Goal: Transaction & Acquisition: Purchase product/service

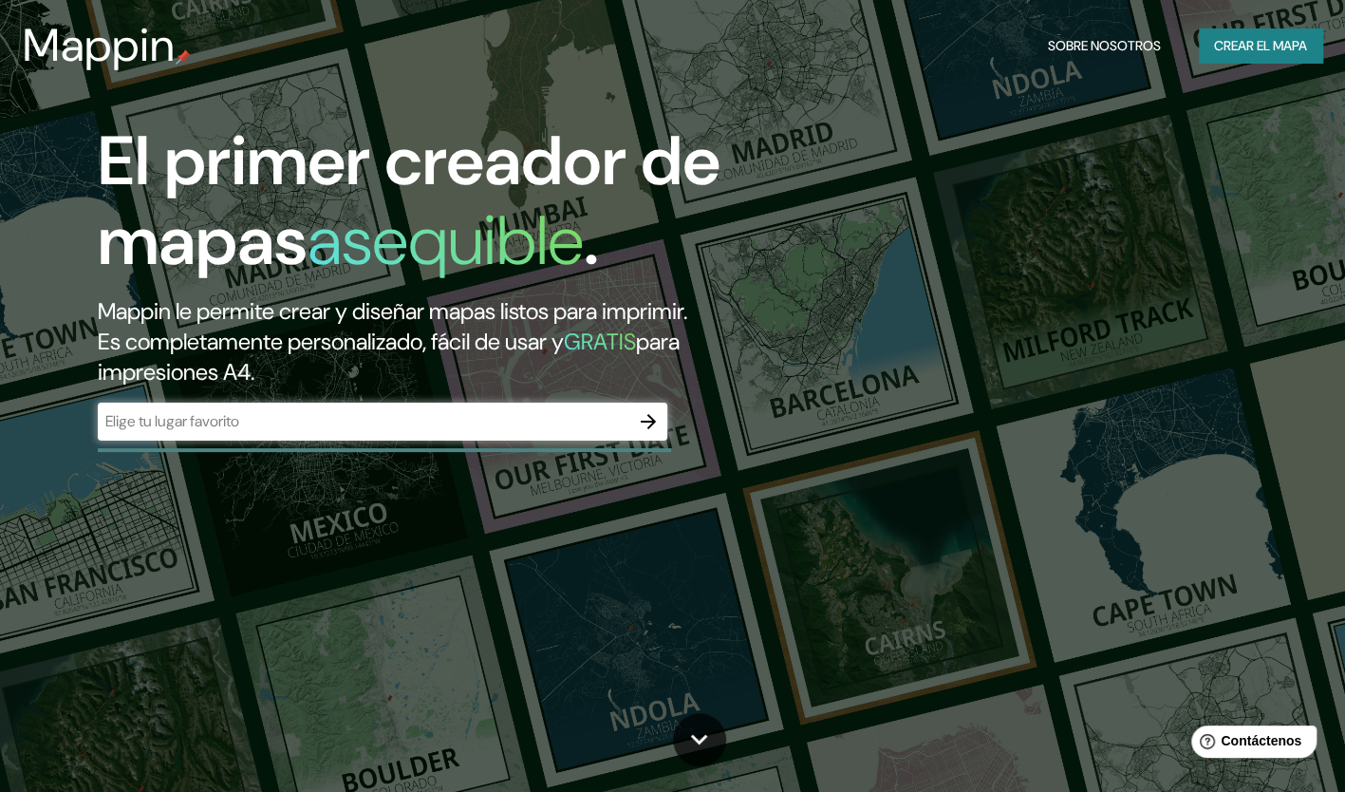
click at [270, 423] on input "text" at bounding box center [363, 421] width 531 height 22
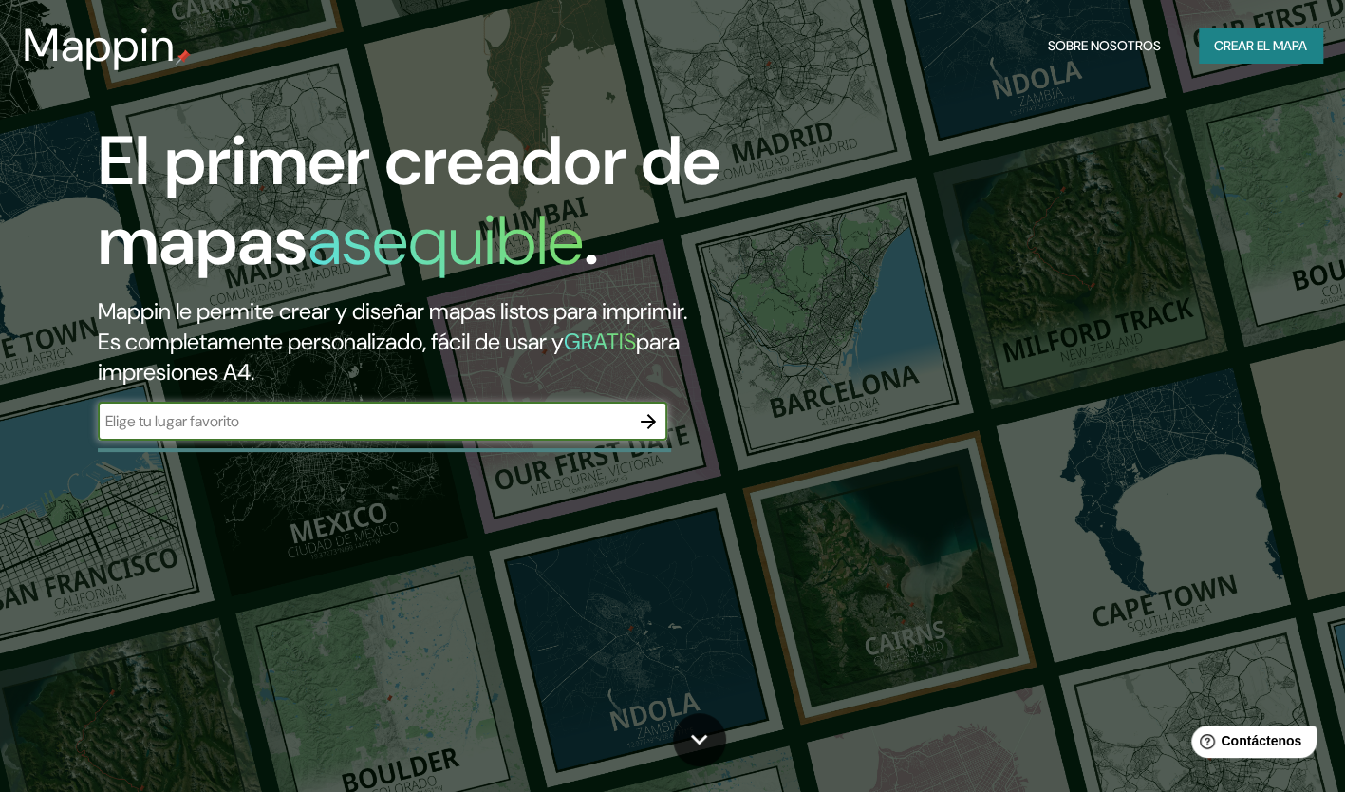
type input "[GEOGRAPHIC_DATA]"
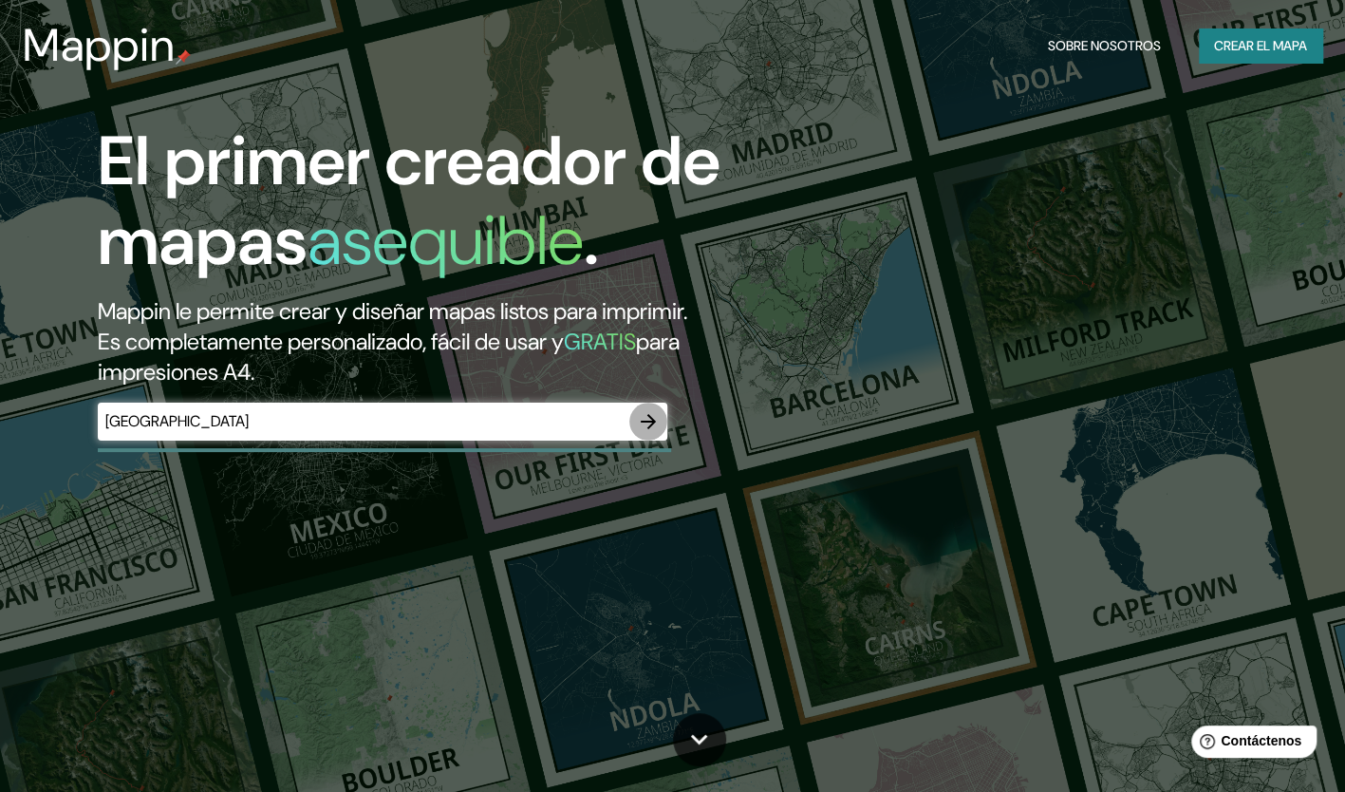
click at [638, 425] on icon "button" at bounding box center [648, 421] width 23 height 23
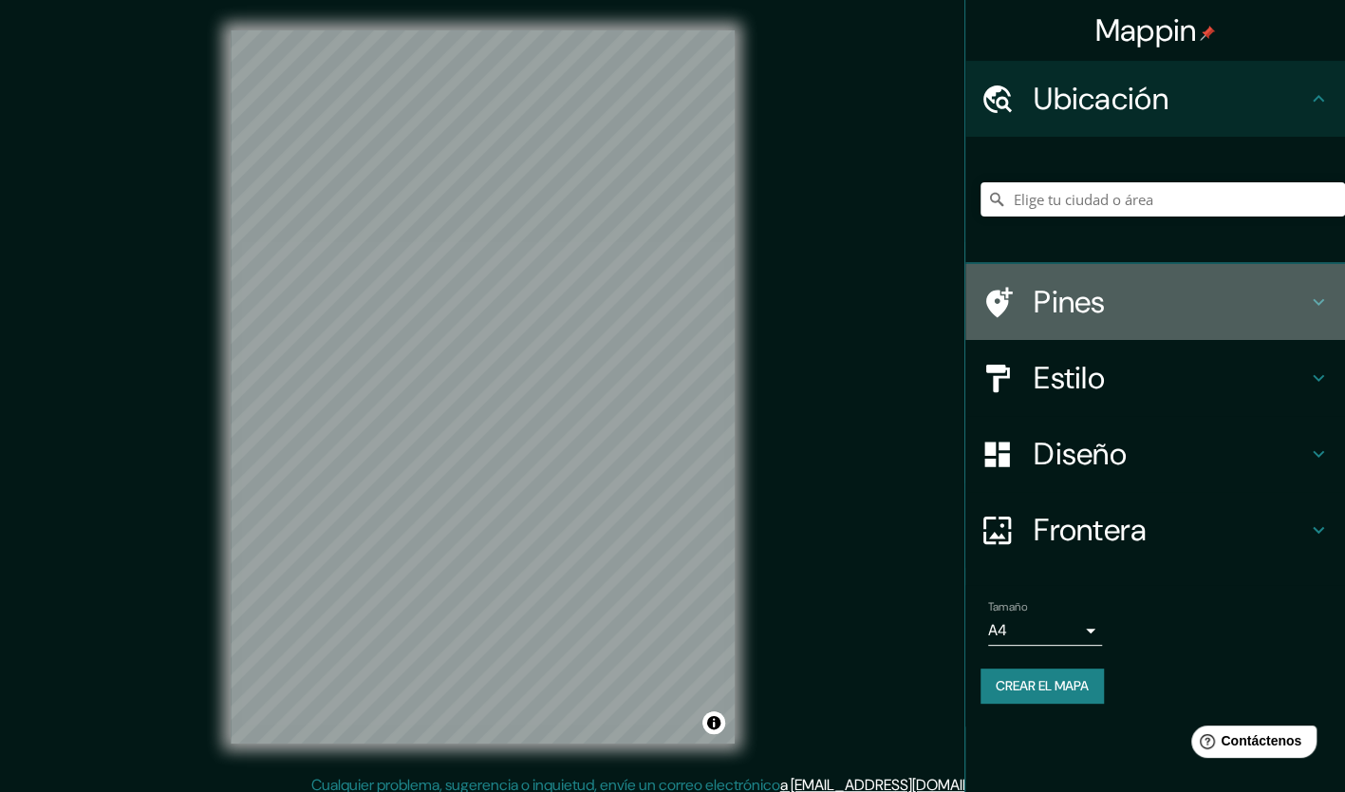
click at [1133, 284] on h4 "Pines" at bounding box center [1170, 302] width 273 height 38
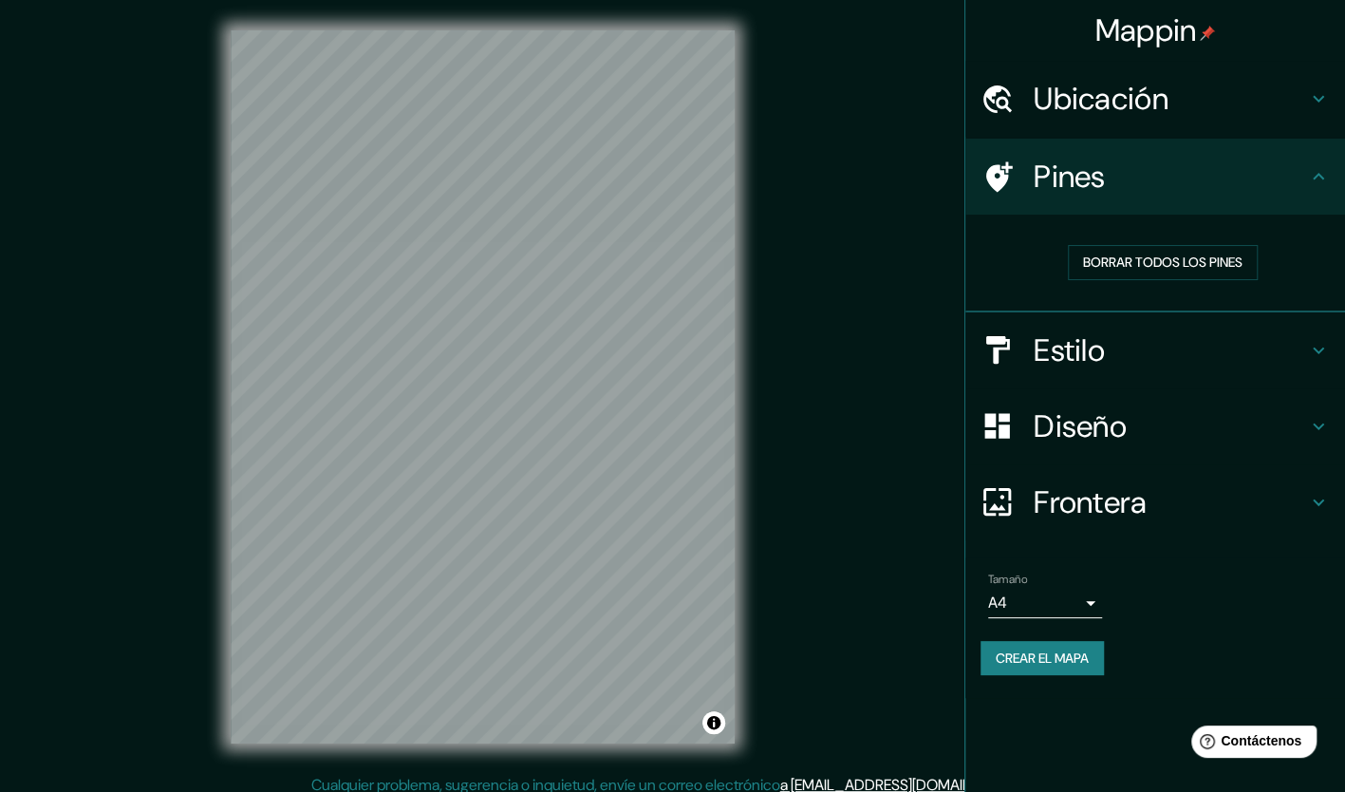
click at [1255, 181] on h4 "Pines" at bounding box center [1170, 177] width 273 height 38
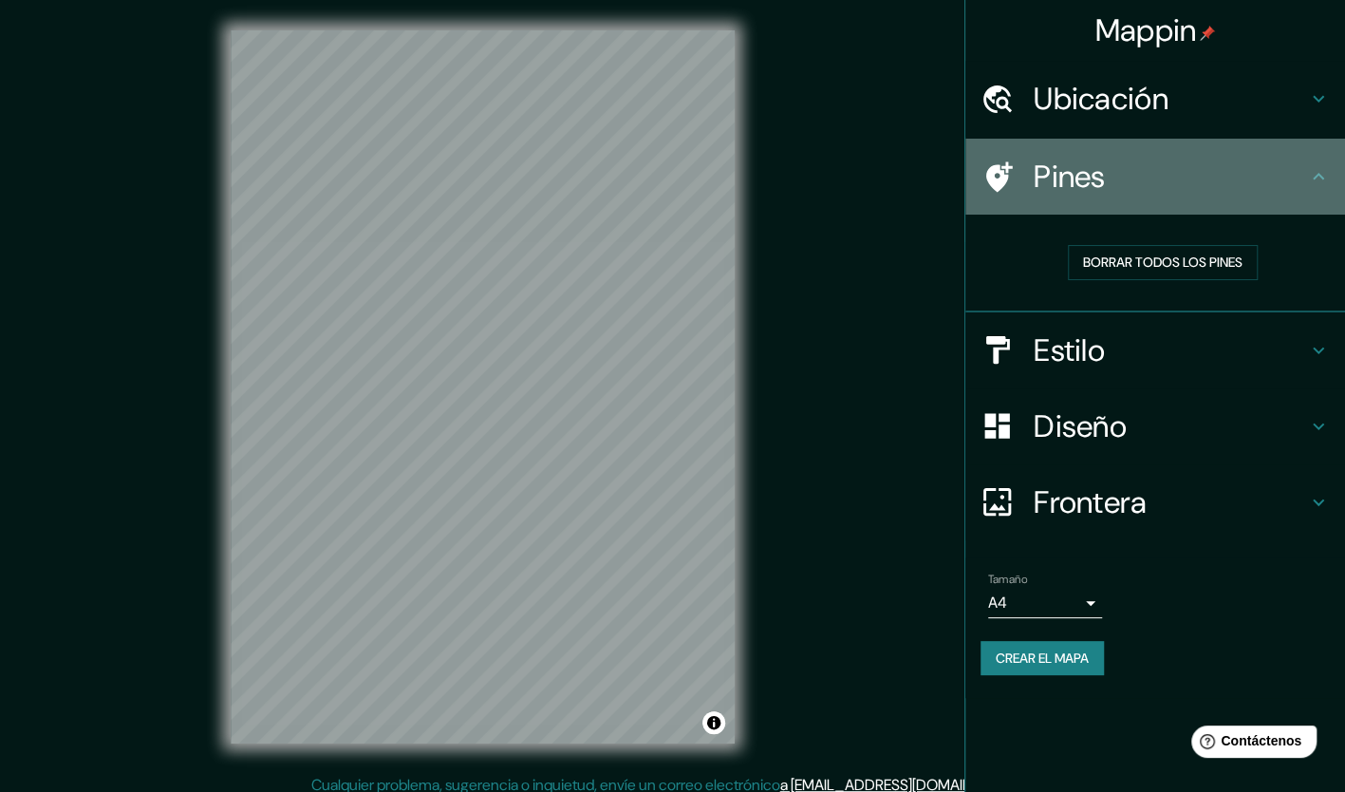
click at [1330, 182] on div "Pines" at bounding box center [1155, 177] width 380 height 76
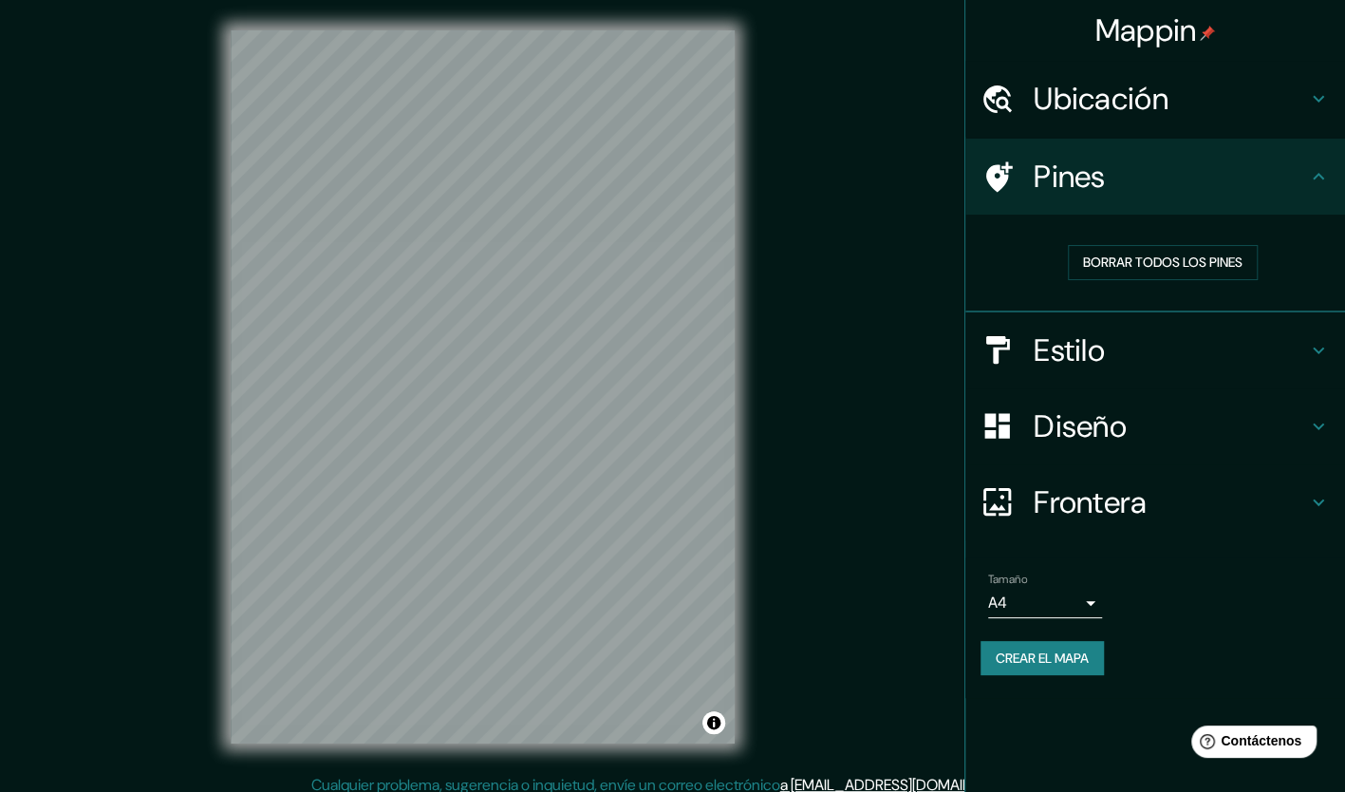
click at [1292, 364] on h4 "Estilo" at bounding box center [1170, 350] width 273 height 38
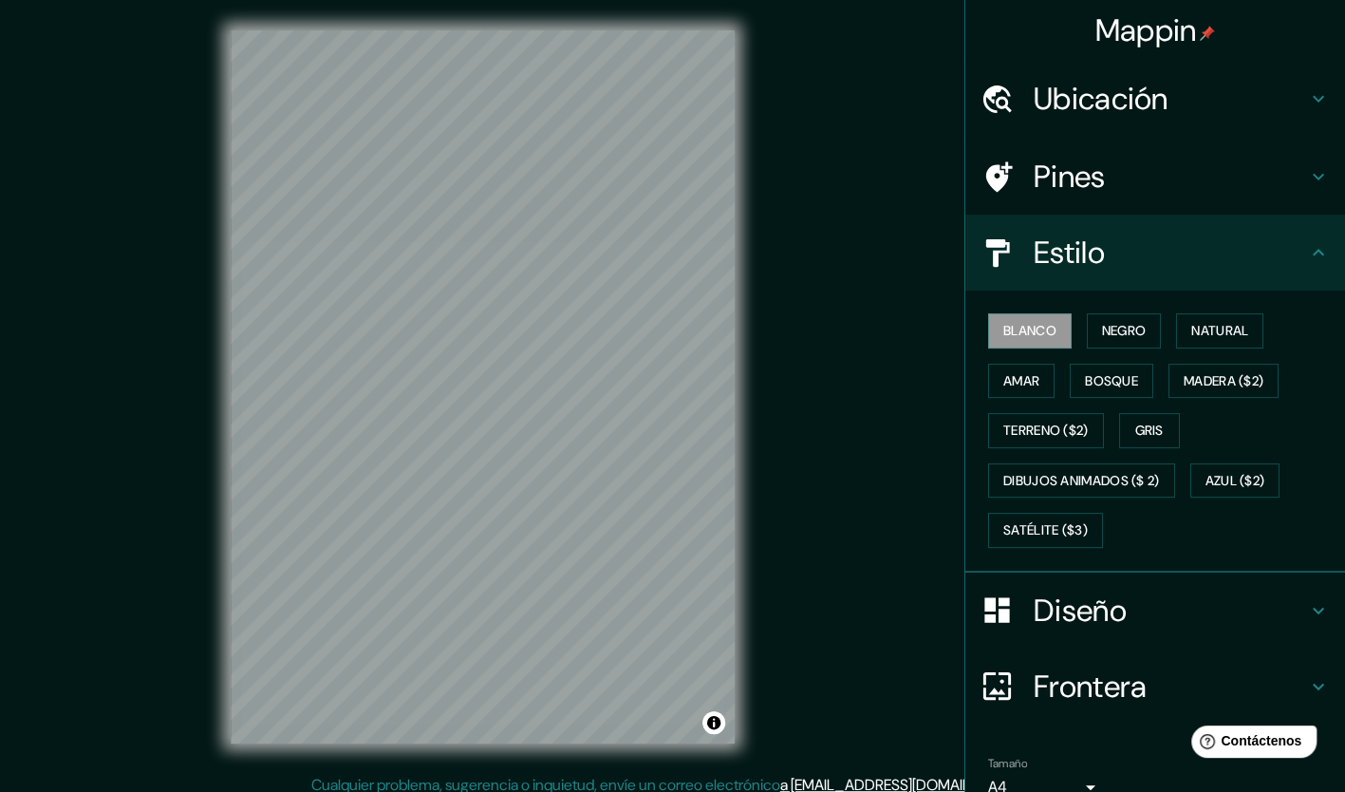
click at [1059, 617] on h4 "Diseño" at bounding box center [1170, 610] width 273 height 38
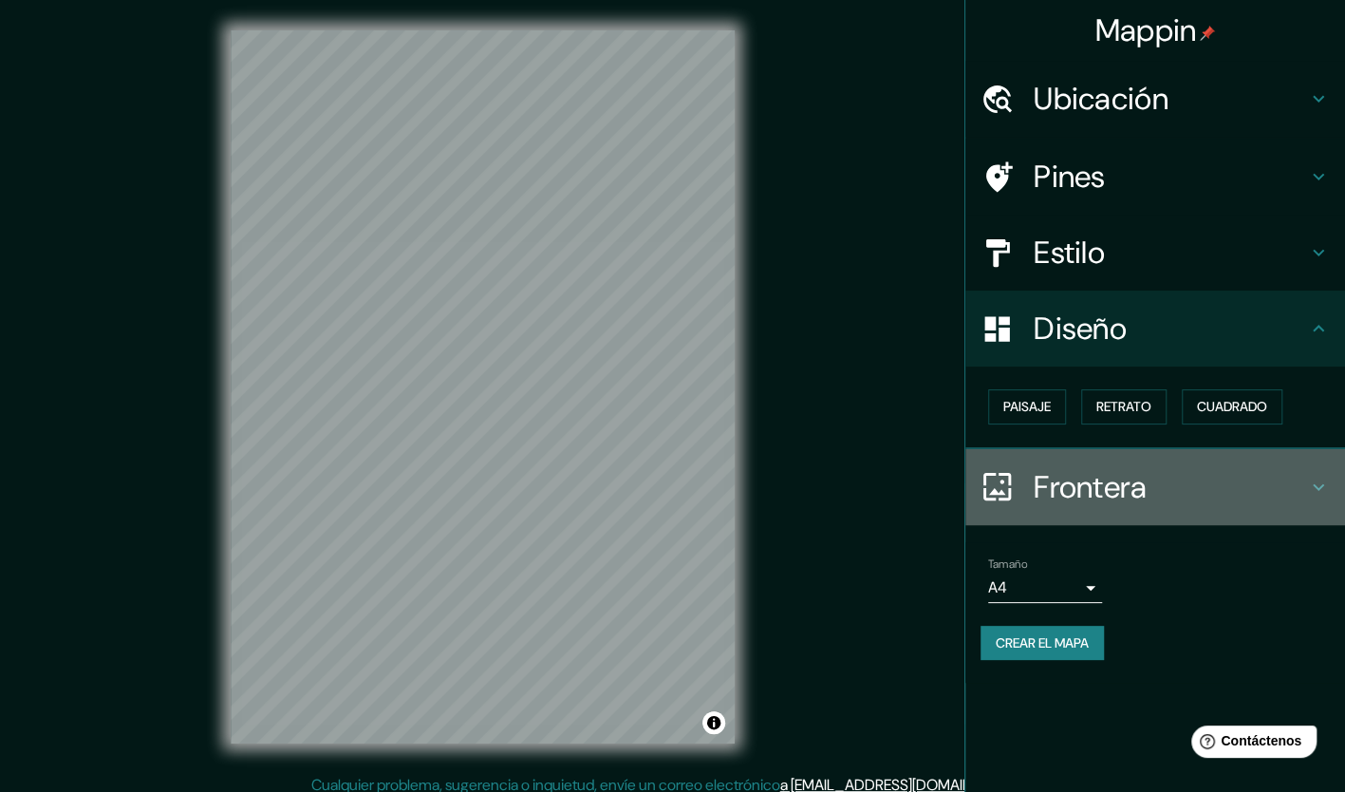
click at [1127, 489] on h4 "Frontera" at bounding box center [1170, 487] width 273 height 38
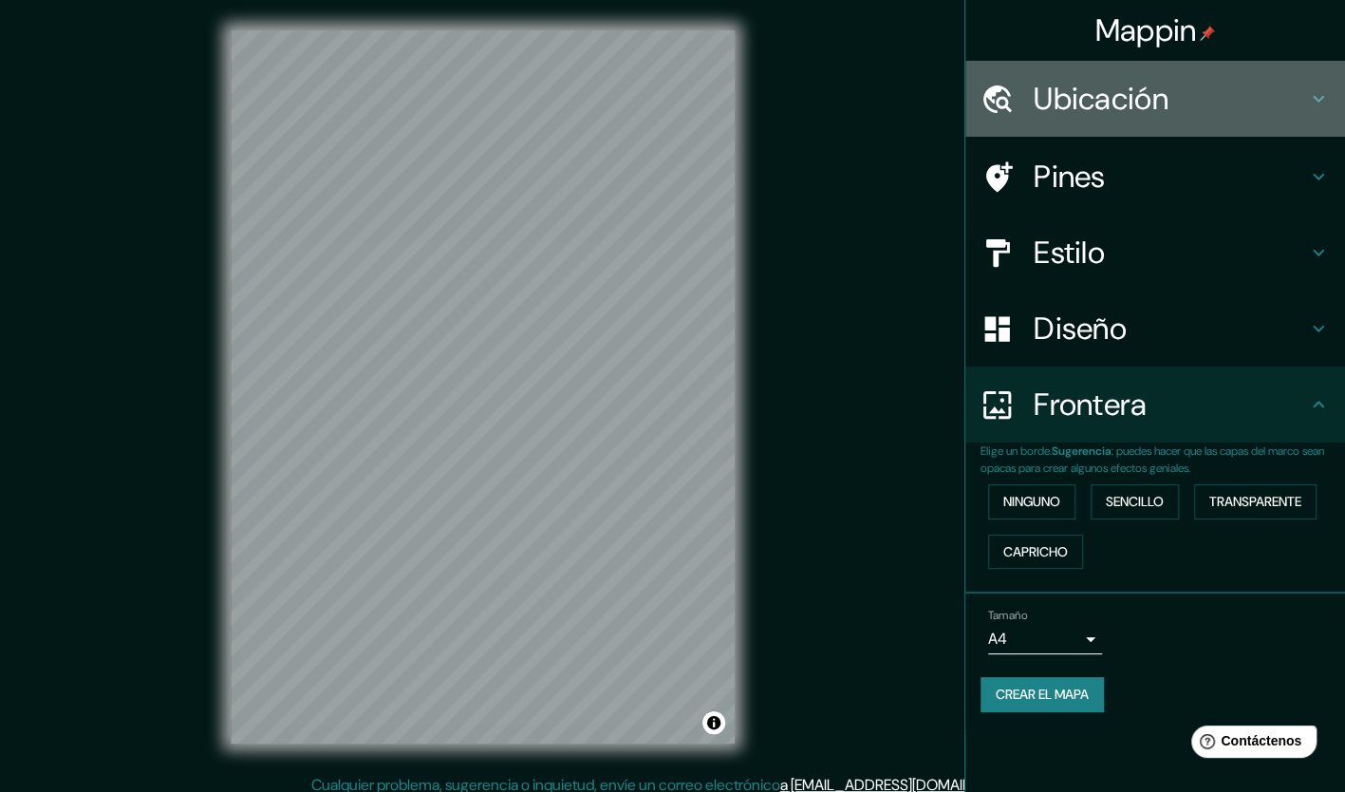
click at [1148, 93] on h4 "Ubicación" at bounding box center [1170, 99] width 273 height 38
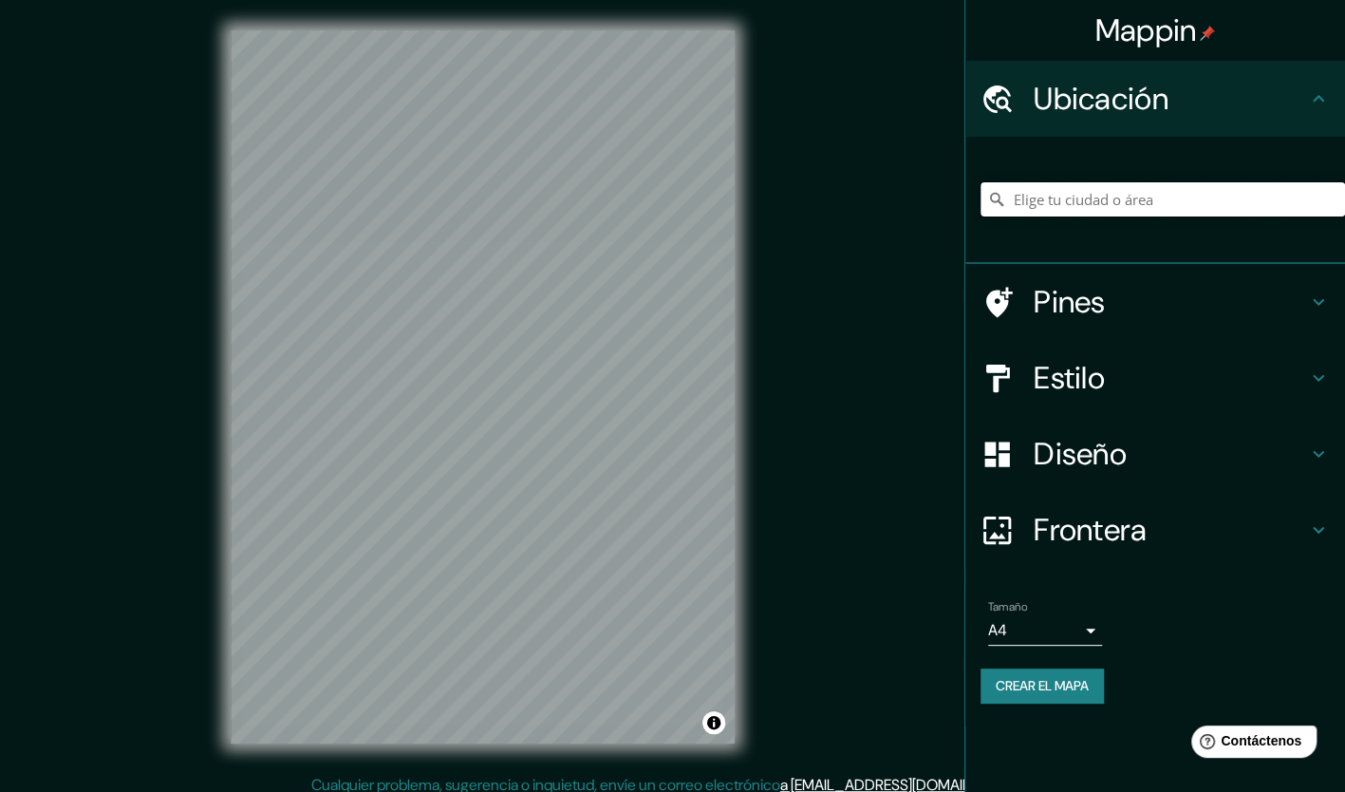
click at [1122, 199] on input "Elige tu ciudad o área" at bounding box center [1162, 199] width 364 height 34
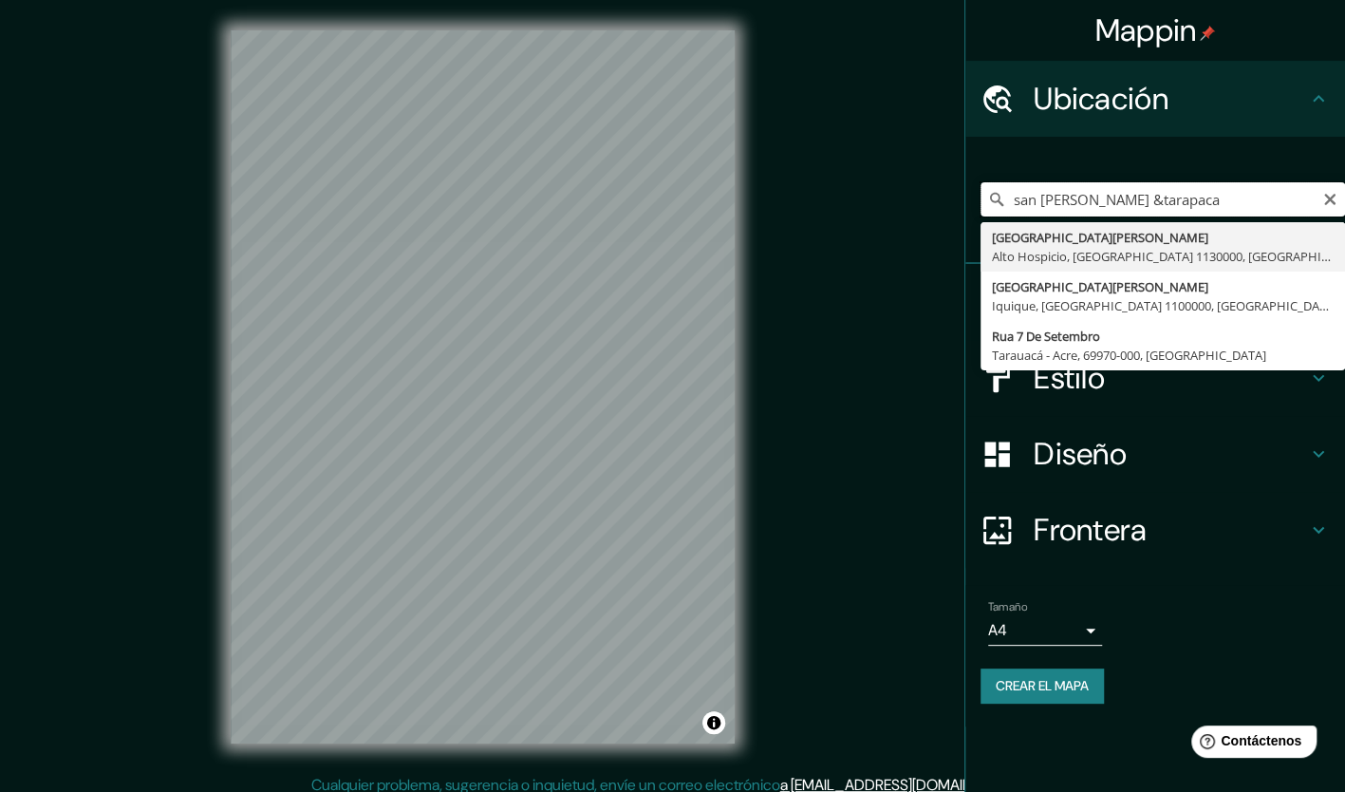
click at [1107, 199] on input "san [PERSON_NAME] &tarapaca" at bounding box center [1162, 199] width 364 height 34
type input "[GEOGRAPHIC_DATA][PERSON_NAME], [GEOGRAPHIC_DATA], [GEOGRAPHIC_DATA] 1130000, […"
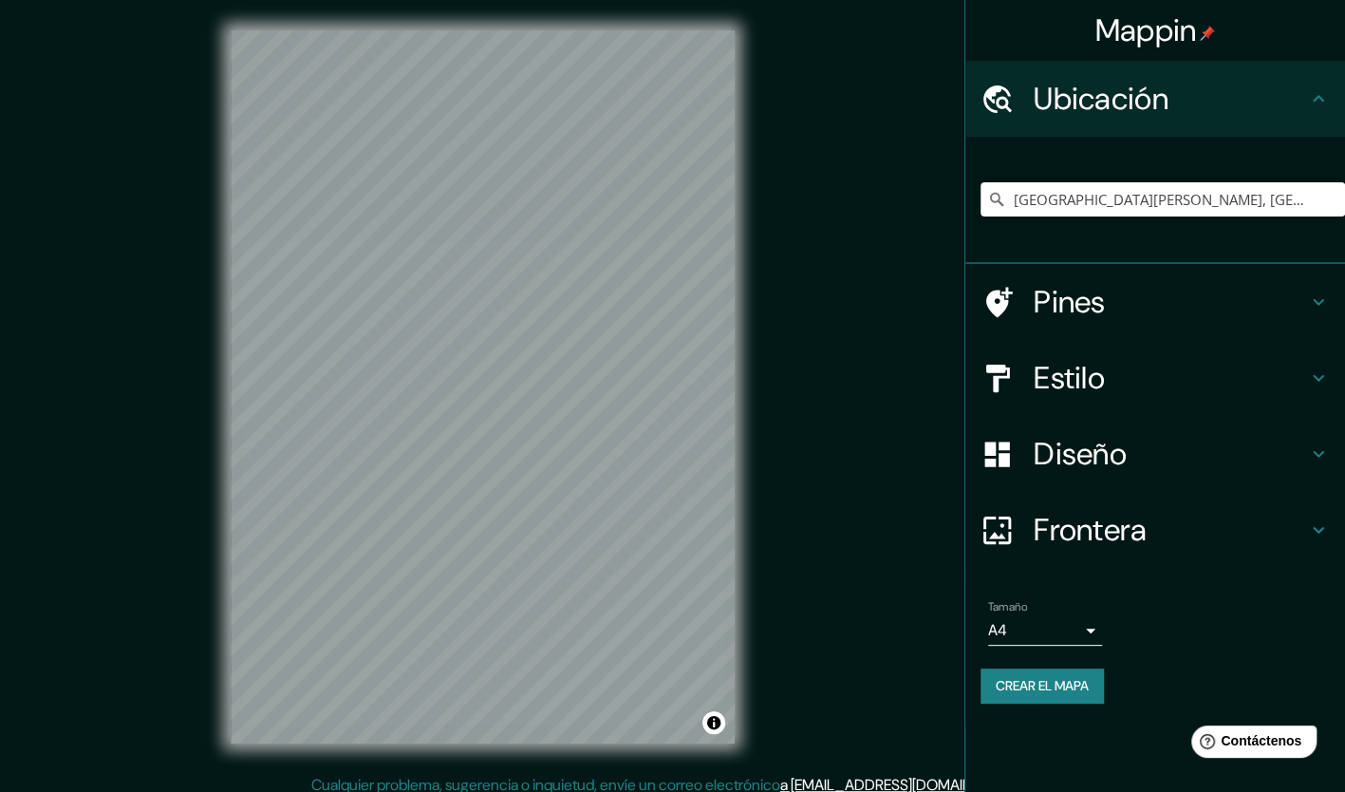
click at [1095, 624] on body "Mappin Ubicación [GEOGRAPHIC_DATA][PERSON_NAME], [GEOGRAPHIC_DATA], [GEOGRAPHIC…" at bounding box center [672, 396] width 1345 height 792
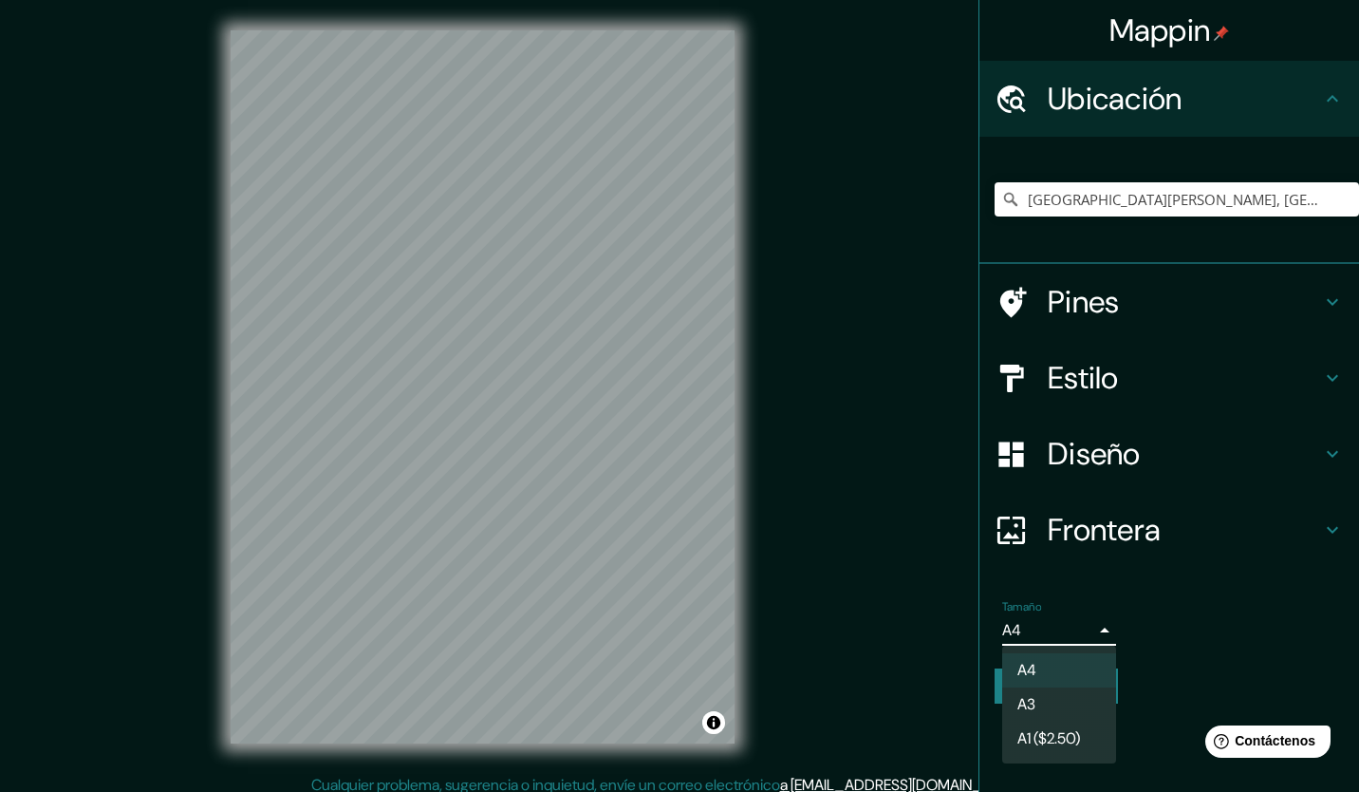
click at [1084, 700] on li "A3" at bounding box center [1059, 704] width 114 height 34
type input "a4"
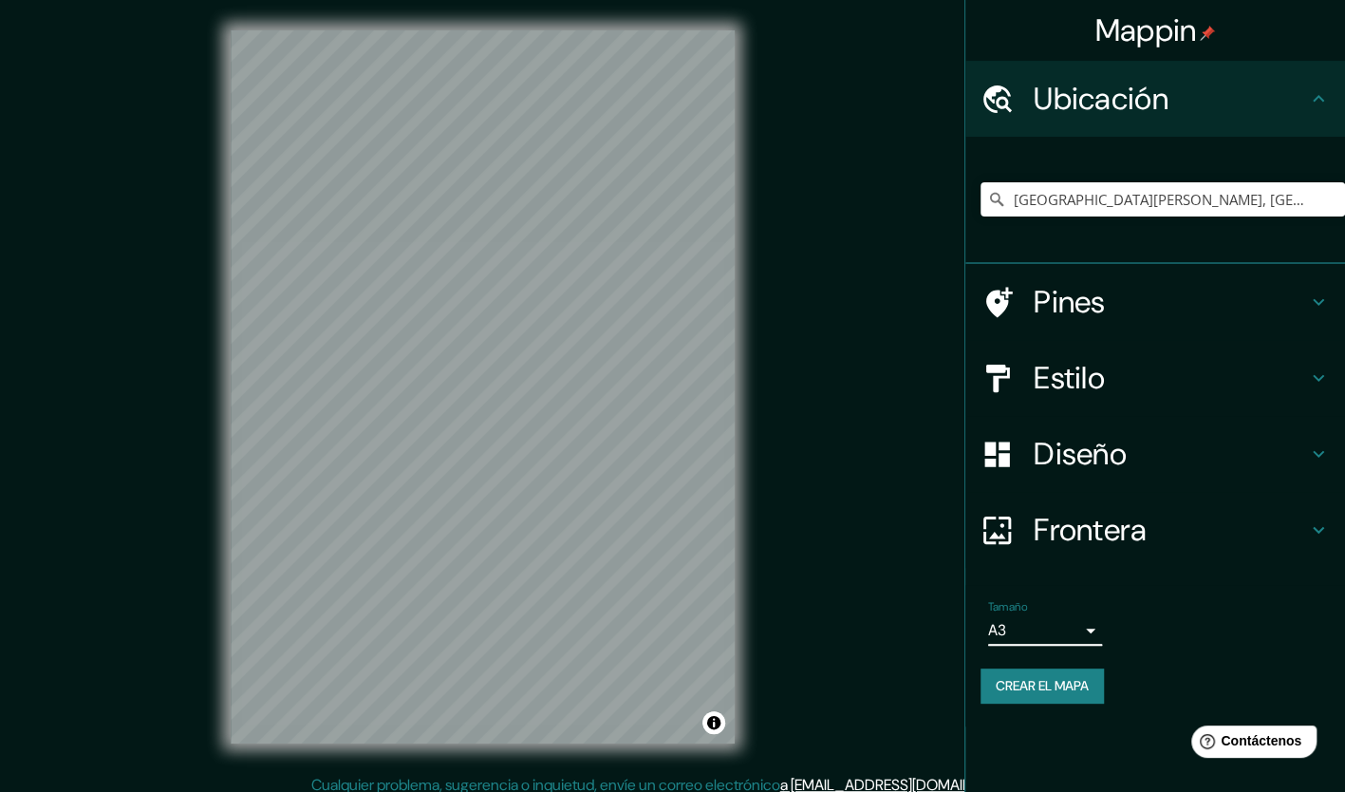
click at [1053, 464] on h4 "Diseño" at bounding box center [1170, 454] width 273 height 38
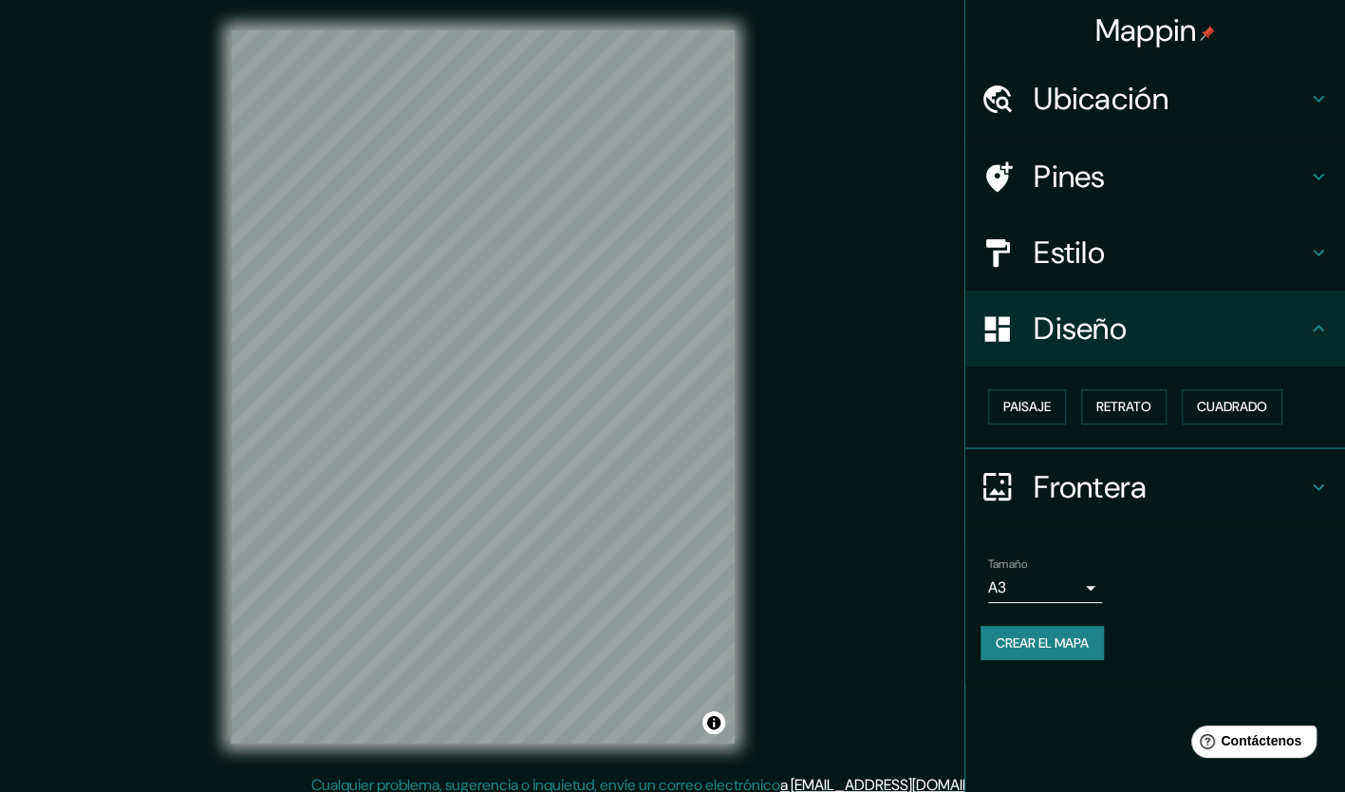
click at [1052, 423] on div "Paisaje Retrato Cuadrado" at bounding box center [1162, 407] width 364 height 50
click at [1050, 408] on font "Paisaje" at bounding box center [1026, 407] width 47 height 24
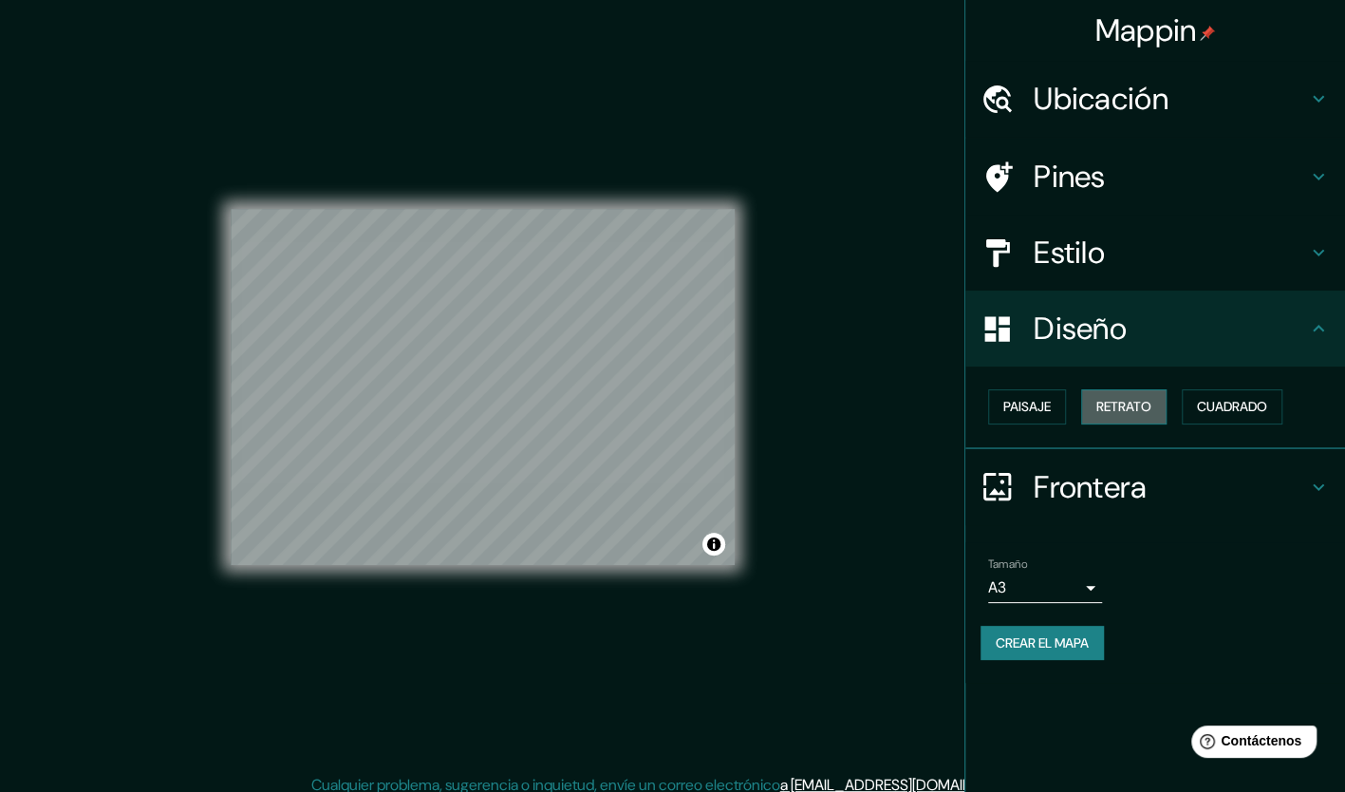
click at [1112, 406] on font "Retrato" at bounding box center [1123, 407] width 55 height 24
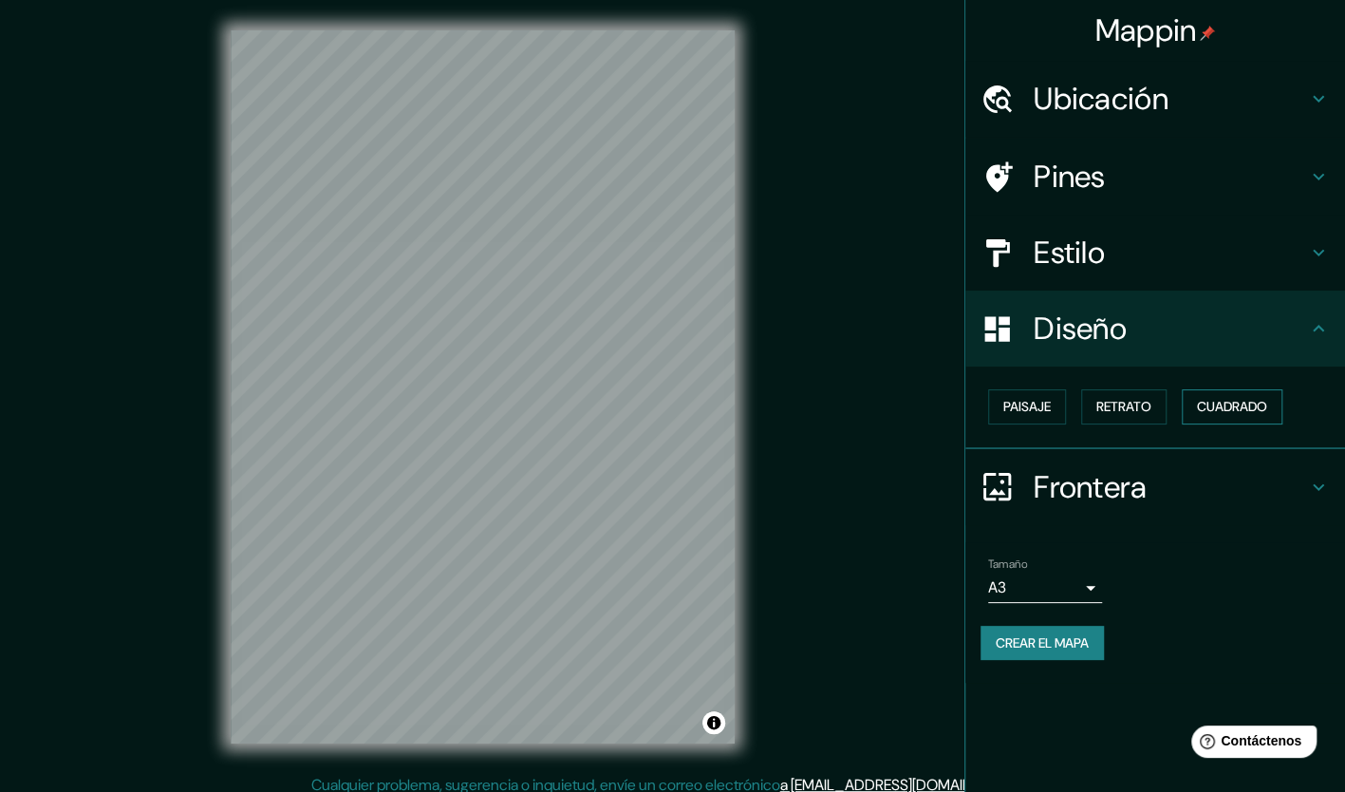
click at [1214, 406] on font "Cuadrado" at bounding box center [1232, 407] width 70 height 24
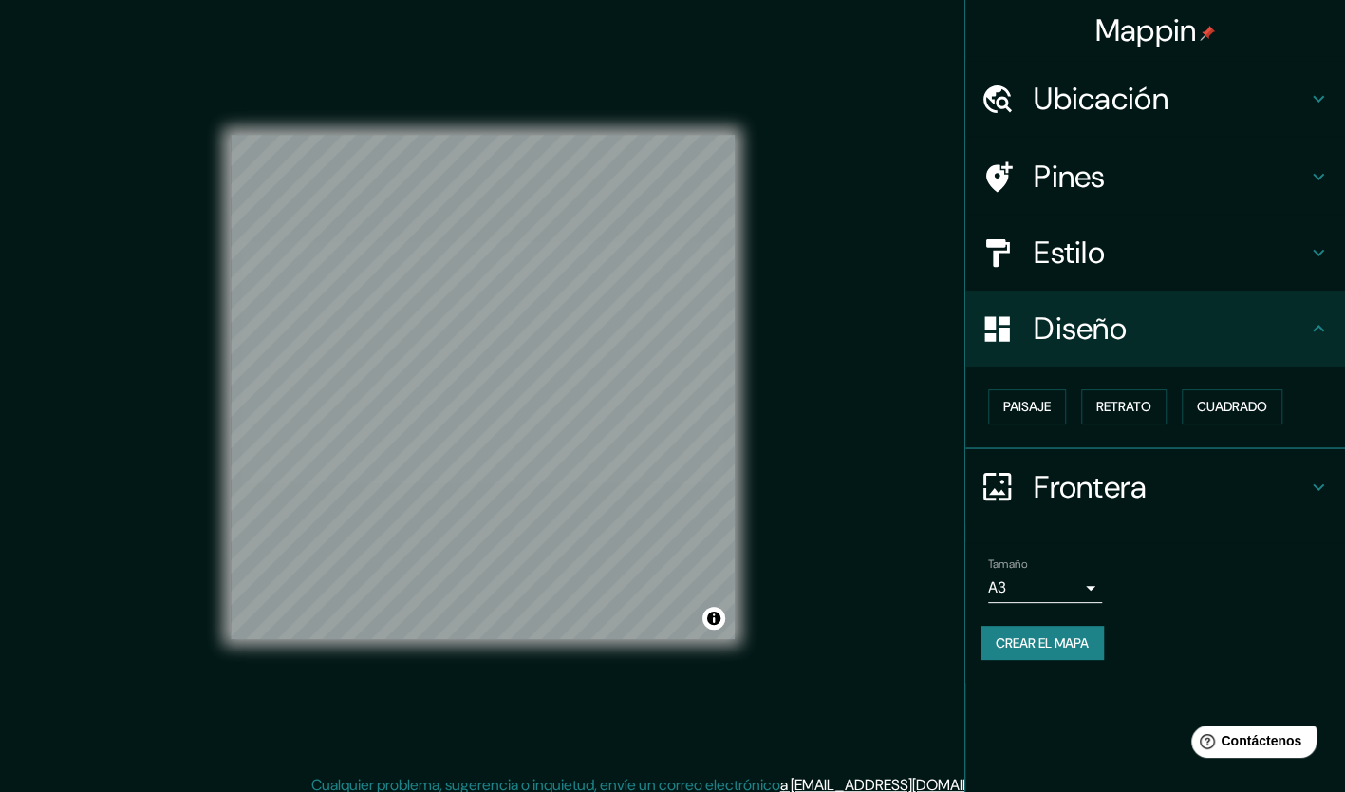
click at [1154, 245] on h4 "Estilo" at bounding box center [1170, 252] width 273 height 38
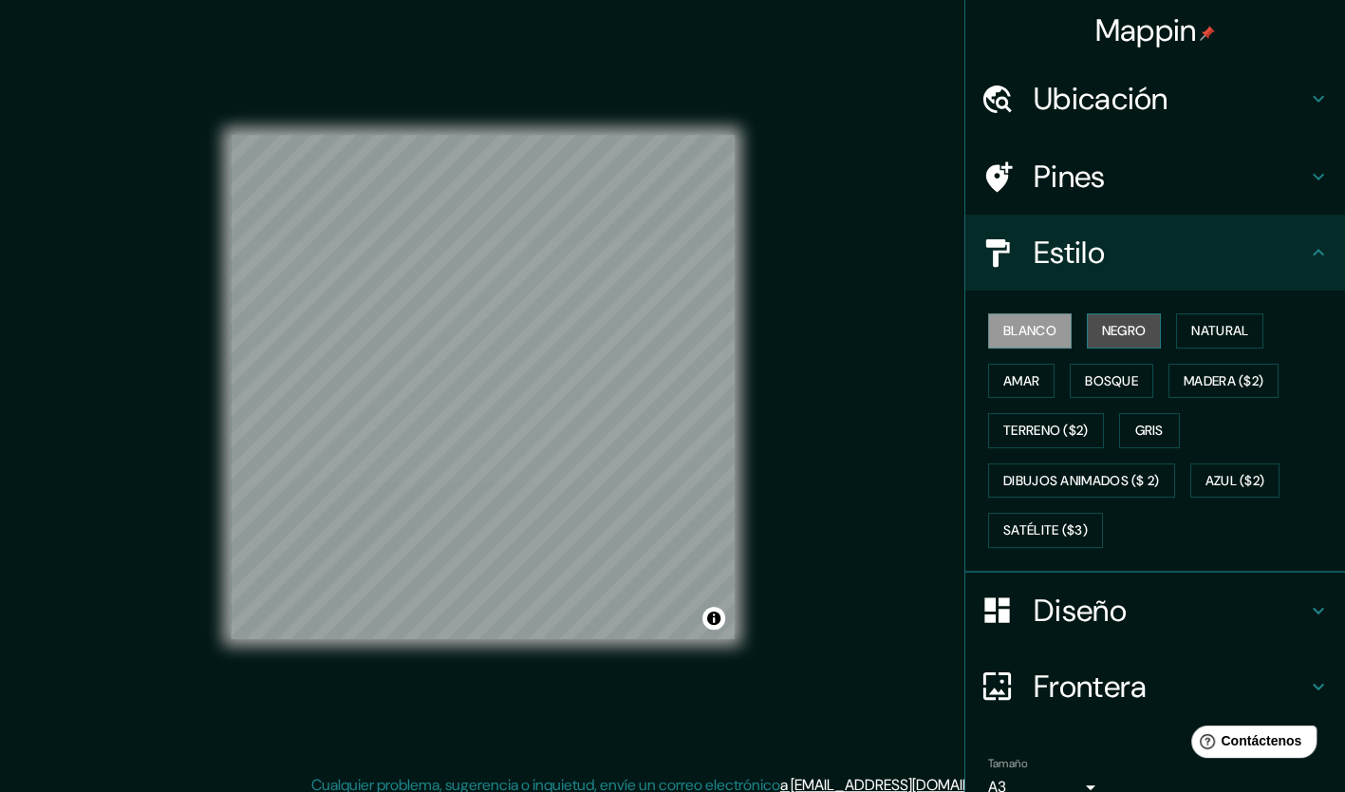
click at [1137, 329] on button "Negro" at bounding box center [1124, 330] width 75 height 35
click at [1191, 335] on font "Natural" at bounding box center [1219, 331] width 57 height 24
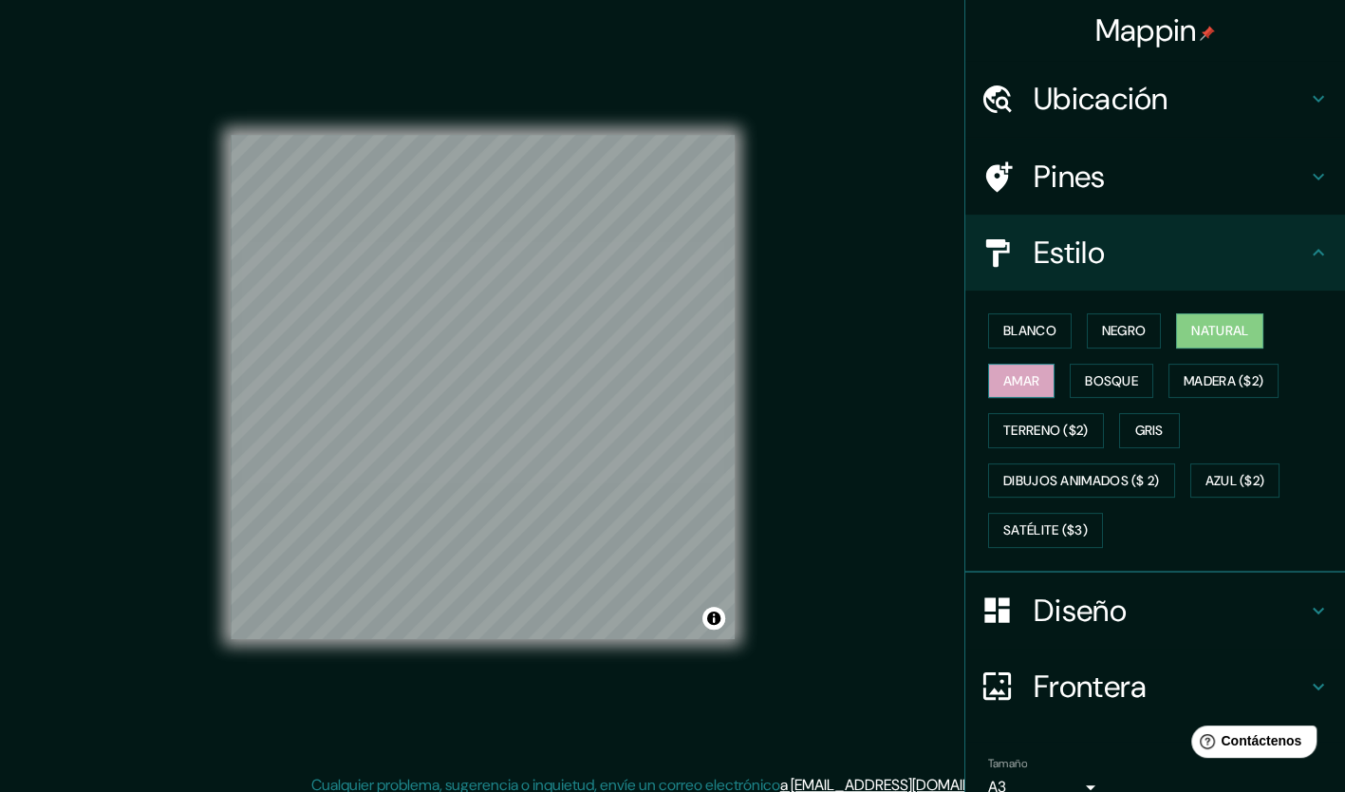
click at [1016, 383] on font "Amar" at bounding box center [1021, 381] width 36 height 24
click at [1090, 383] on font "Bosque" at bounding box center [1111, 381] width 53 height 24
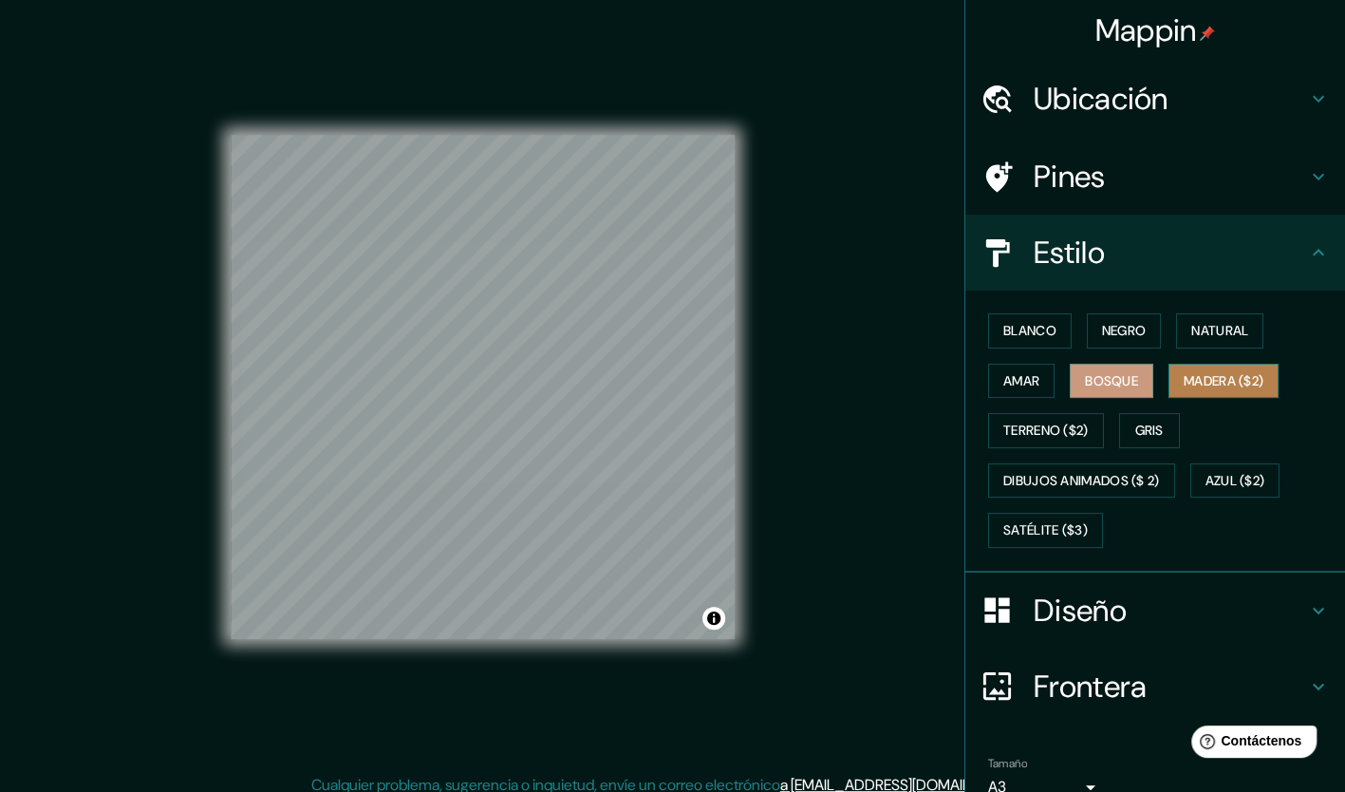
click at [1184, 386] on font "Madera ($2)" at bounding box center [1224, 381] width 80 height 24
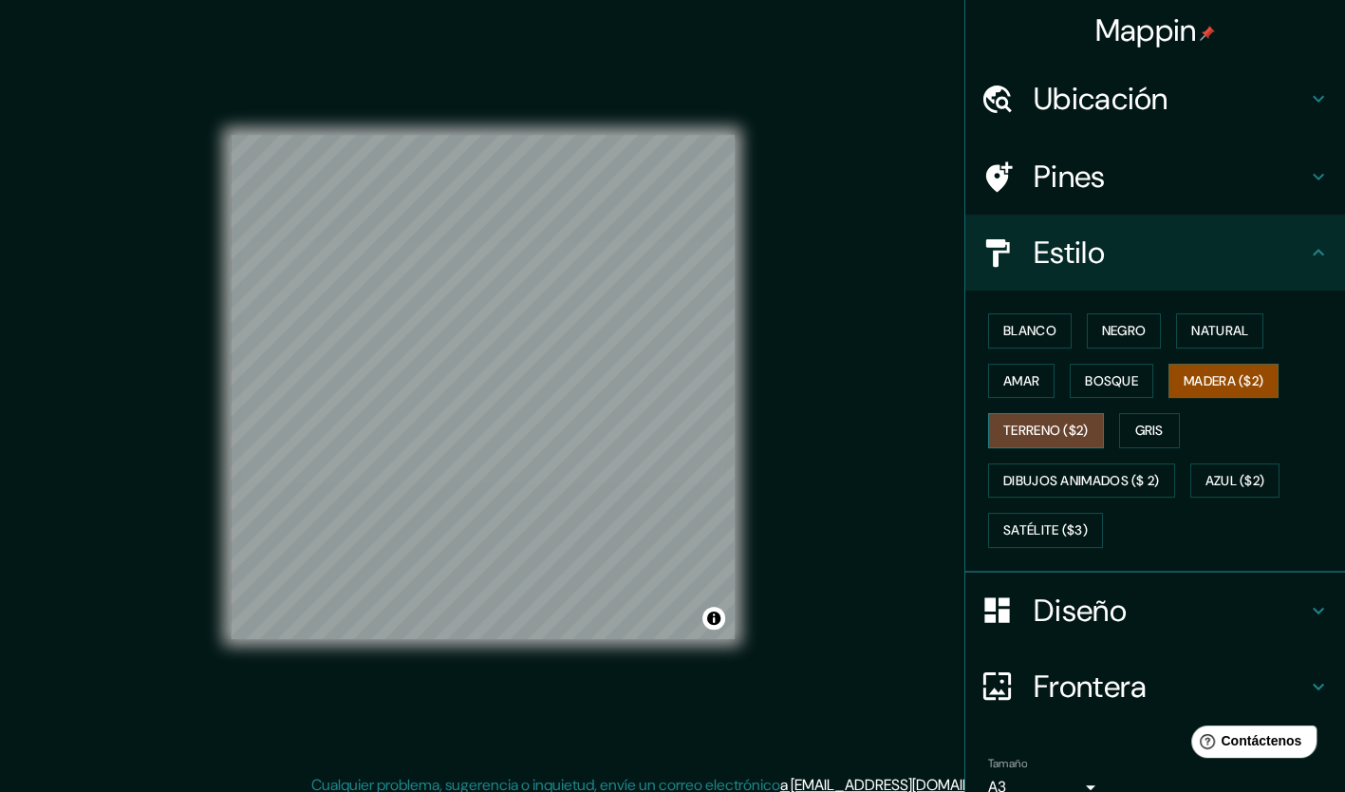
click at [1014, 438] on font "Terreno ($2)" at bounding box center [1045, 431] width 85 height 24
click at [1120, 436] on button "Gris" at bounding box center [1149, 430] width 61 height 35
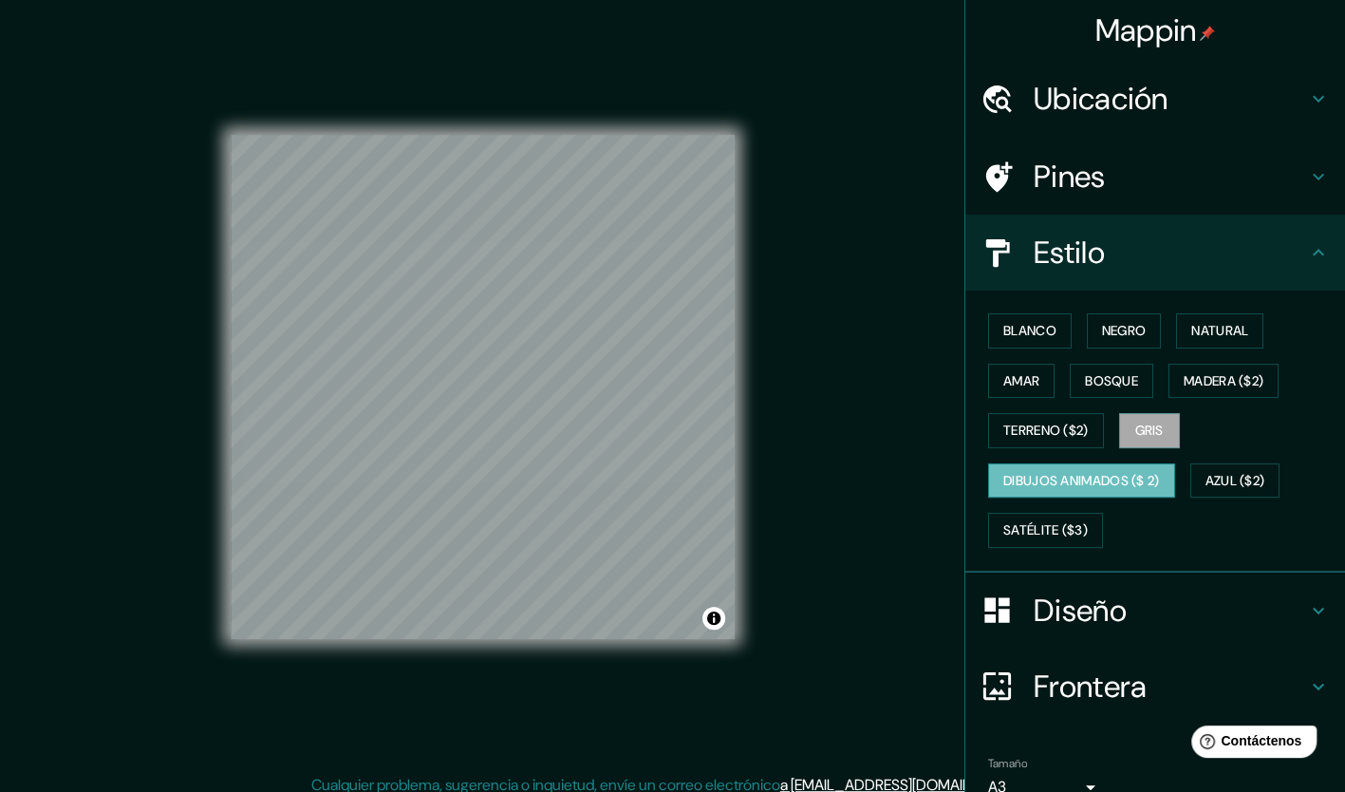
click at [1046, 475] on font "Dibujos animados ($ 2)" at bounding box center [1081, 481] width 157 height 24
click at [1220, 482] on font "Azul ($2)" at bounding box center [1235, 481] width 60 height 24
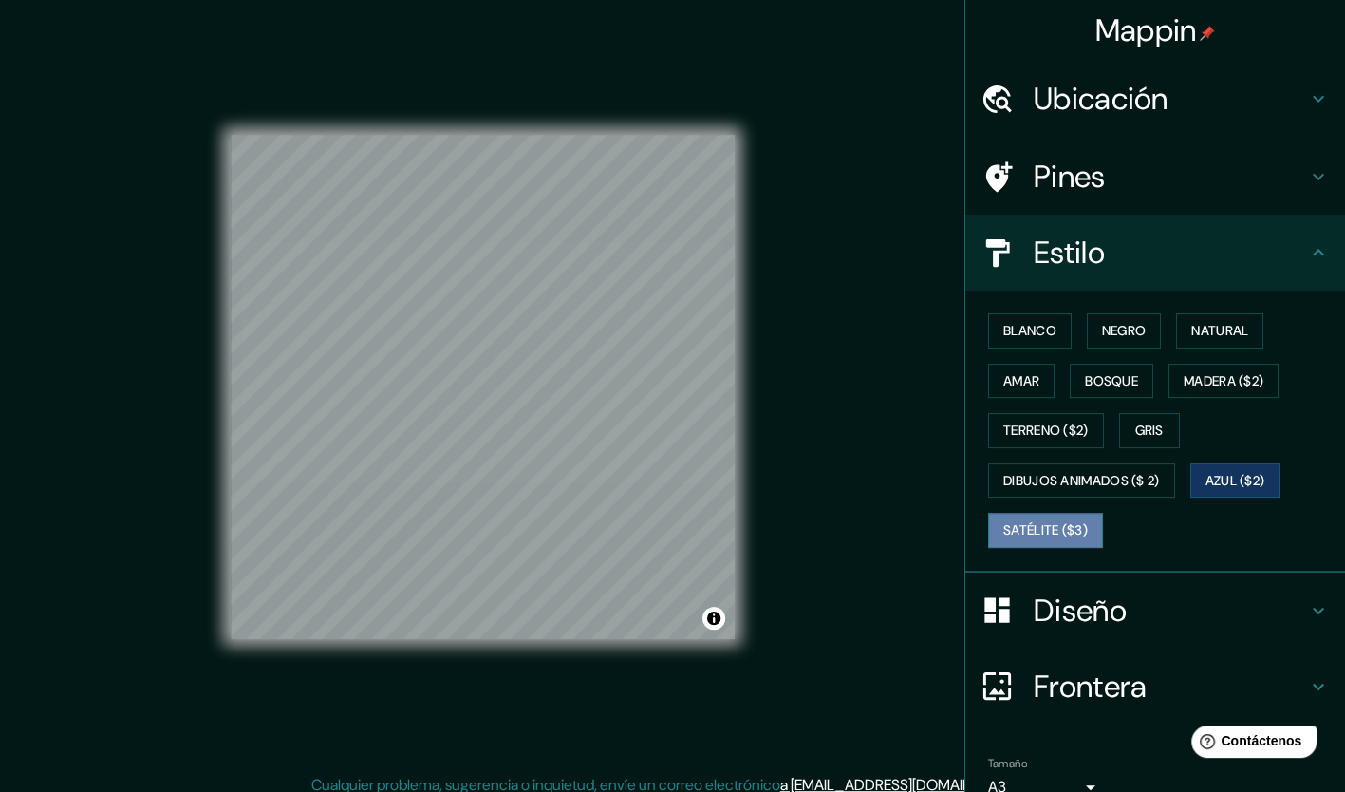
click at [1054, 522] on font "Satélite ($3)" at bounding box center [1045, 530] width 84 height 24
click at [1241, 475] on font "Azul ($2)" at bounding box center [1235, 481] width 60 height 24
click at [1109, 465] on button "Dibujos animados ($ 2)" at bounding box center [1081, 480] width 187 height 35
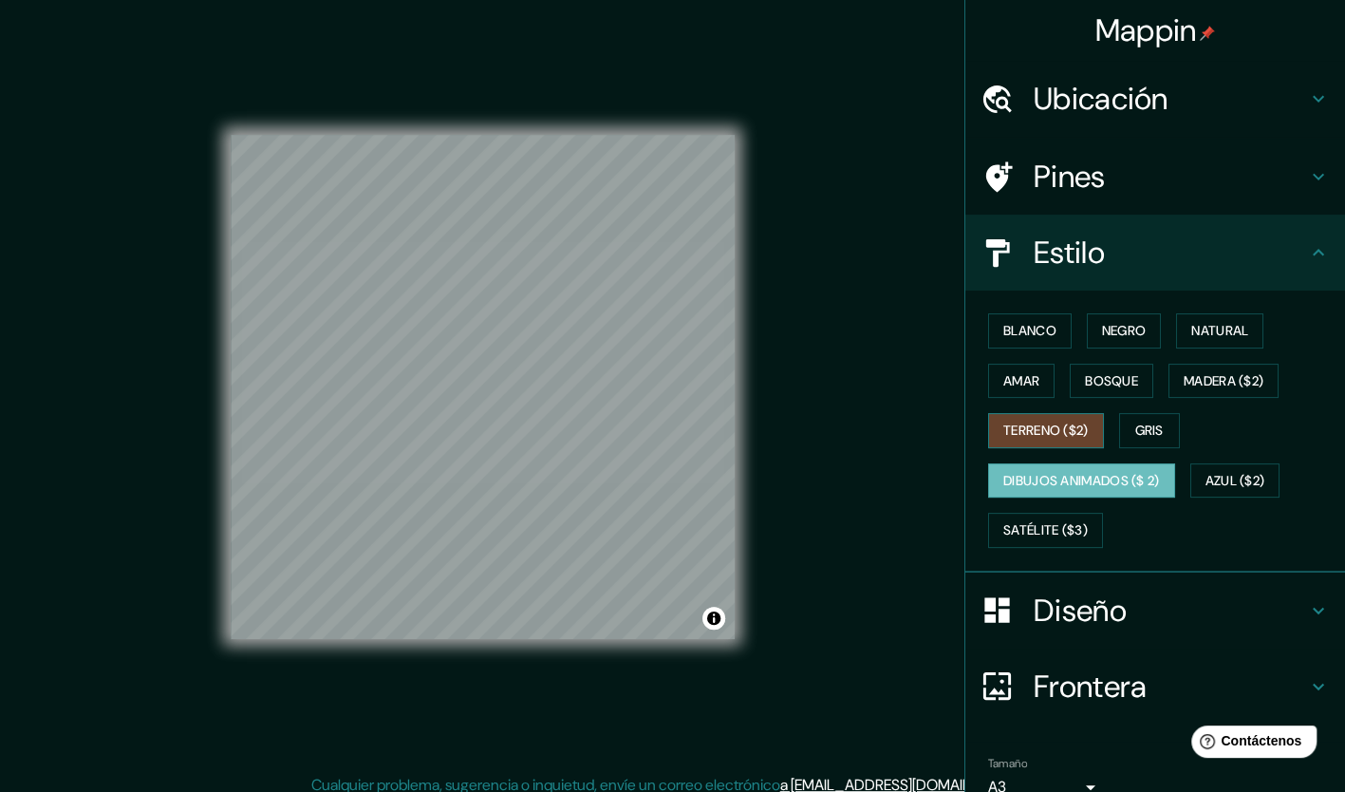
click at [1093, 427] on button "Terreno ($2)" at bounding box center [1046, 430] width 116 height 35
click at [1142, 437] on font "Gris" at bounding box center [1149, 431] width 28 height 24
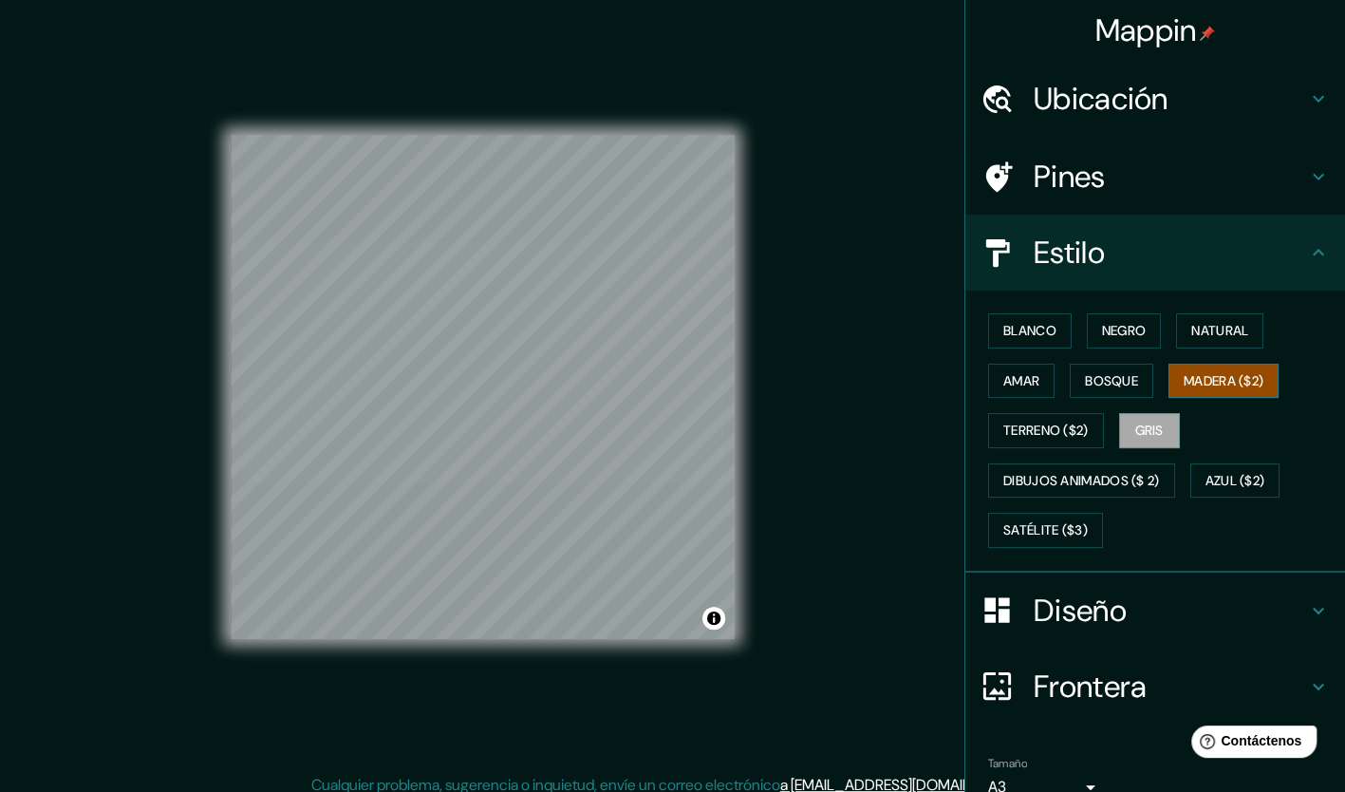
click at [1199, 391] on button "Madera ($2)" at bounding box center [1223, 381] width 110 height 35
click at [1095, 375] on font "Bosque" at bounding box center [1111, 381] width 53 height 24
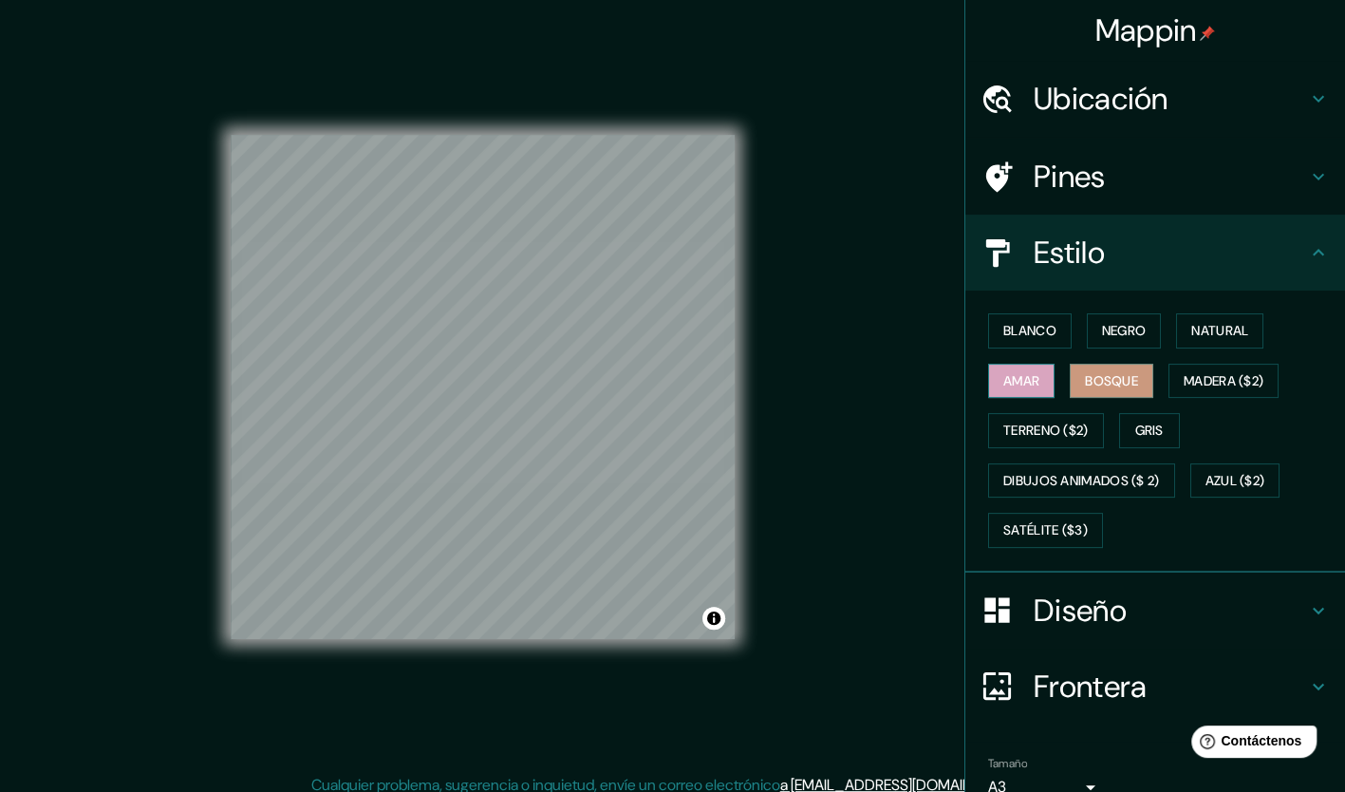
click at [1016, 379] on font "Amar" at bounding box center [1021, 381] width 36 height 24
click at [1029, 326] on font "Blanco" at bounding box center [1029, 331] width 53 height 24
click at [1105, 336] on font "Negro" at bounding box center [1124, 331] width 45 height 24
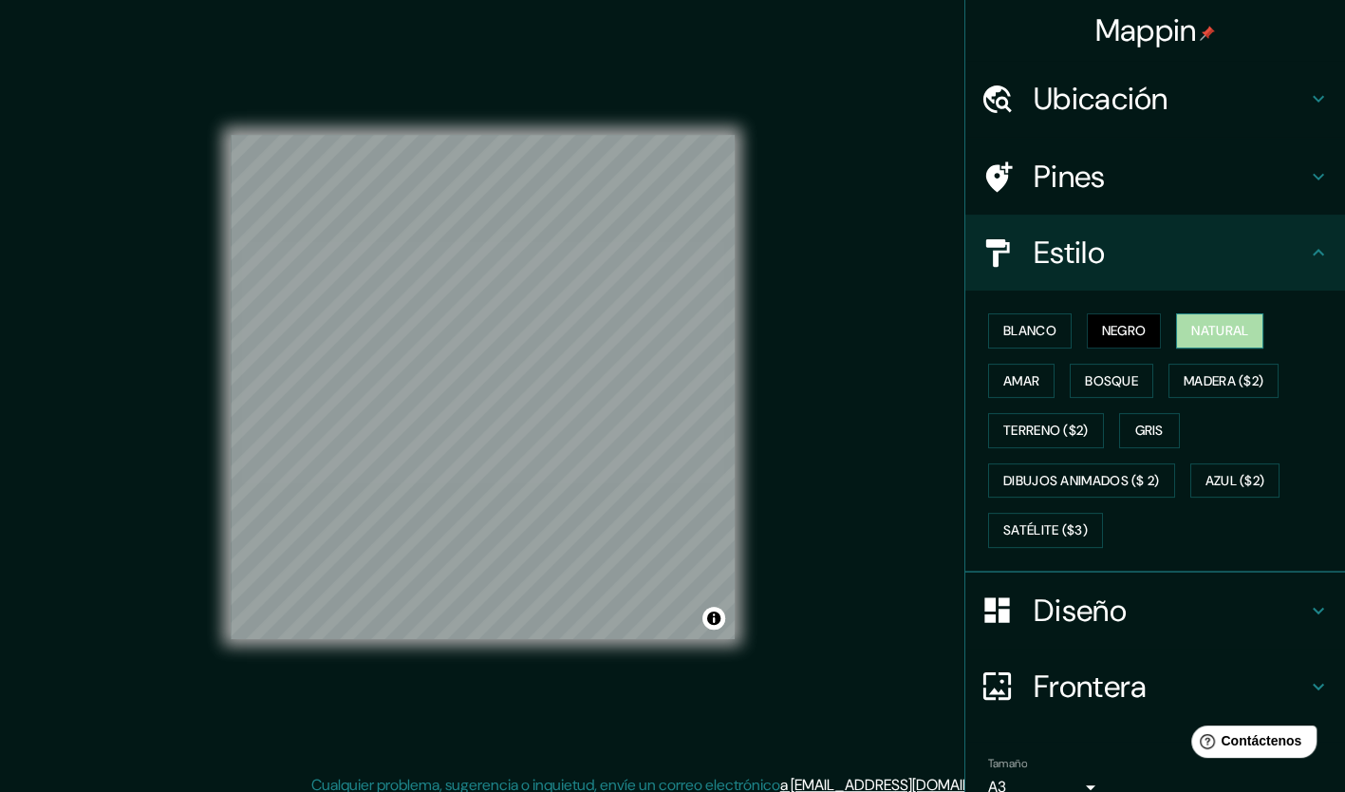
click at [1196, 332] on font "Natural" at bounding box center [1219, 331] width 57 height 24
click at [222, 720] on div "© Mapbox © OpenStreetMap Improve this map" at bounding box center [482, 387] width 565 height 774
click at [1004, 347] on div "Blanco Negro Natural [PERSON_NAME] ($2) Terreno ($2) Gris Dibujos animados ($ 2…" at bounding box center [1162, 431] width 364 height 250
click at [1014, 334] on font "Blanco" at bounding box center [1029, 331] width 53 height 24
click at [1122, 328] on font "Negro" at bounding box center [1124, 331] width 45 height 24
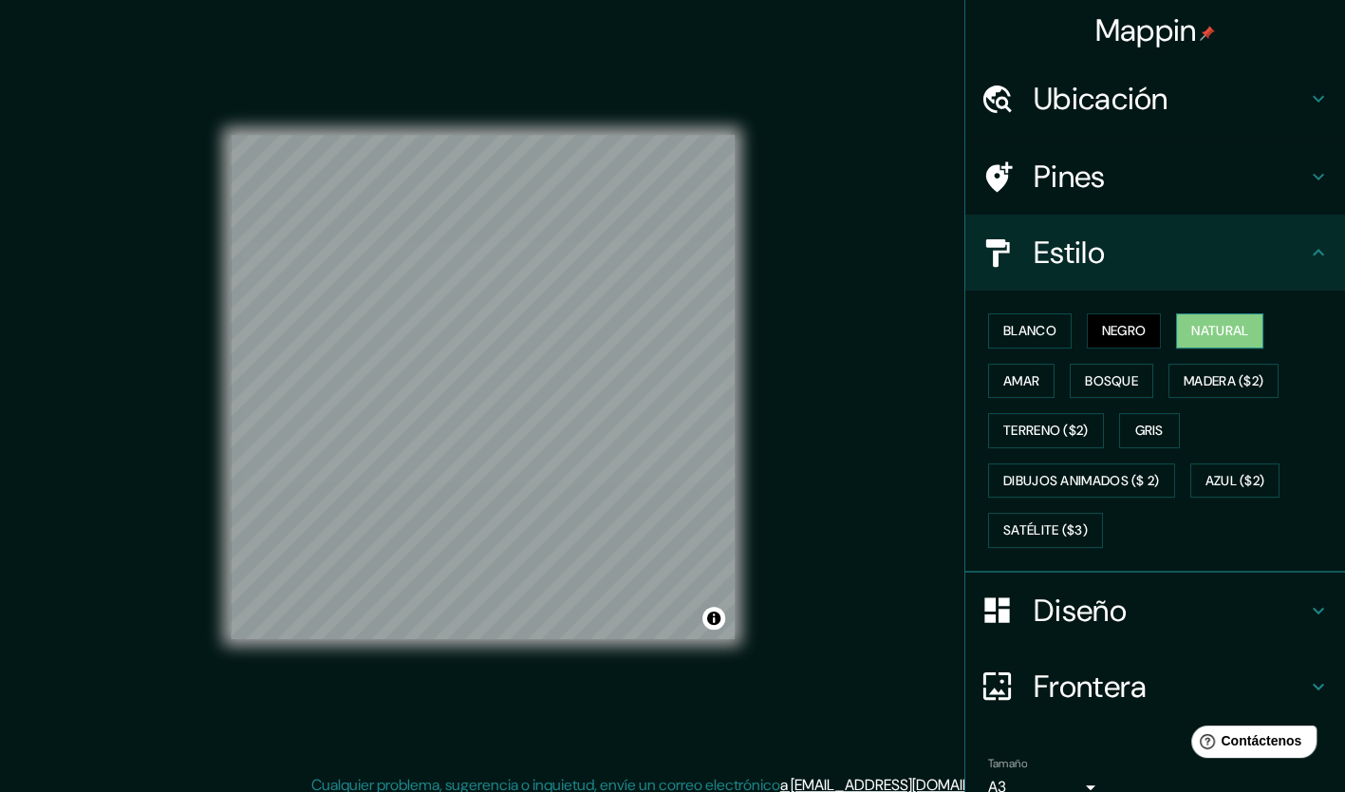
click at [1213, 323] on font "Natural" at bounding box center [1219, 331] width 57 height 24
drag, startPoint x: 1012, startPoint y: 368, endPoint x: 1076, endPoint y: 380, distance: 65.5
click at [1012, 369] on font "Amar" at bounding box center [1021, 381] width 36 height 24
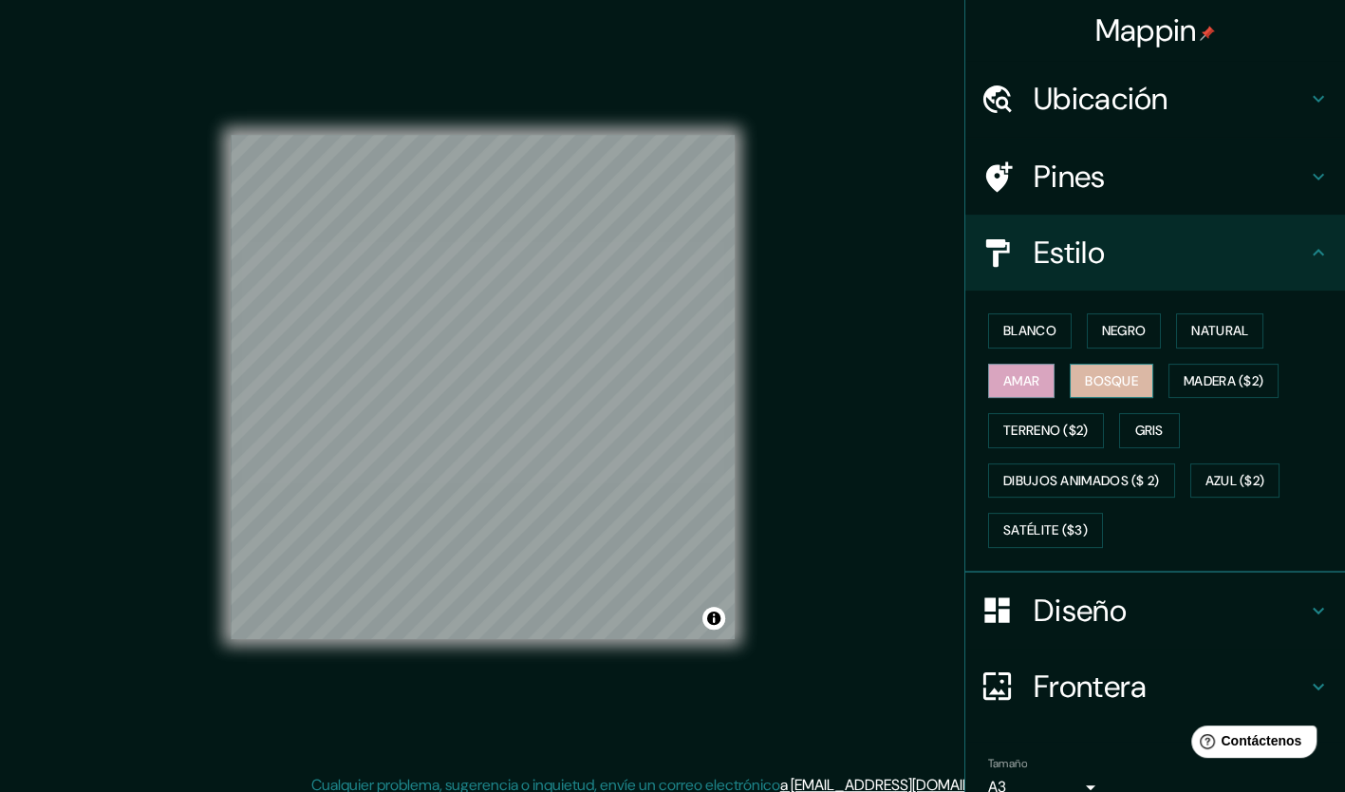
click at [1100, 382] on font "Bosque" at bounding box center [1111, 381] width 53 height 24
click at [1143, 430] on font "Gris" at bounding box center [1149, 431] width 28 height 24
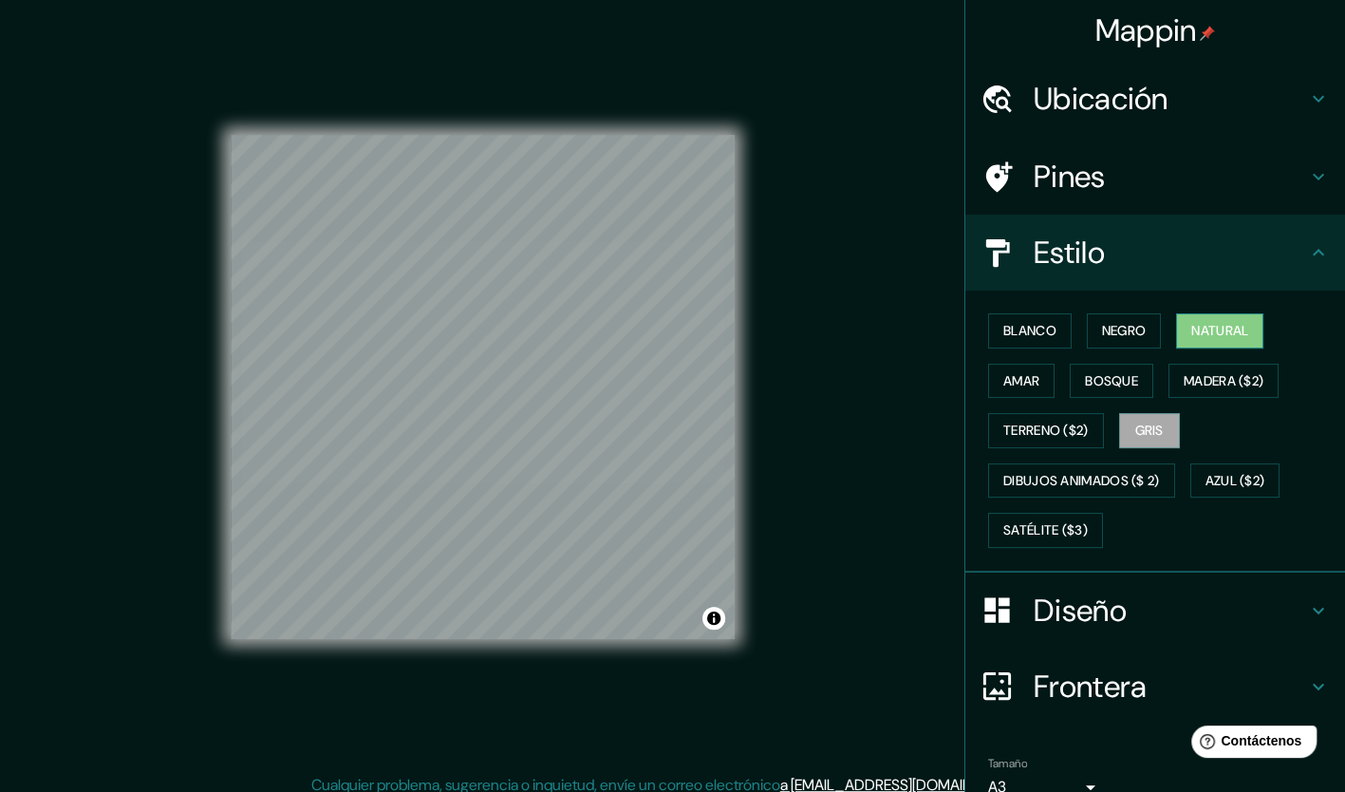
click at [1176, 319] on button "Natural" at bounding box center [1219, 330] width 87 height 35
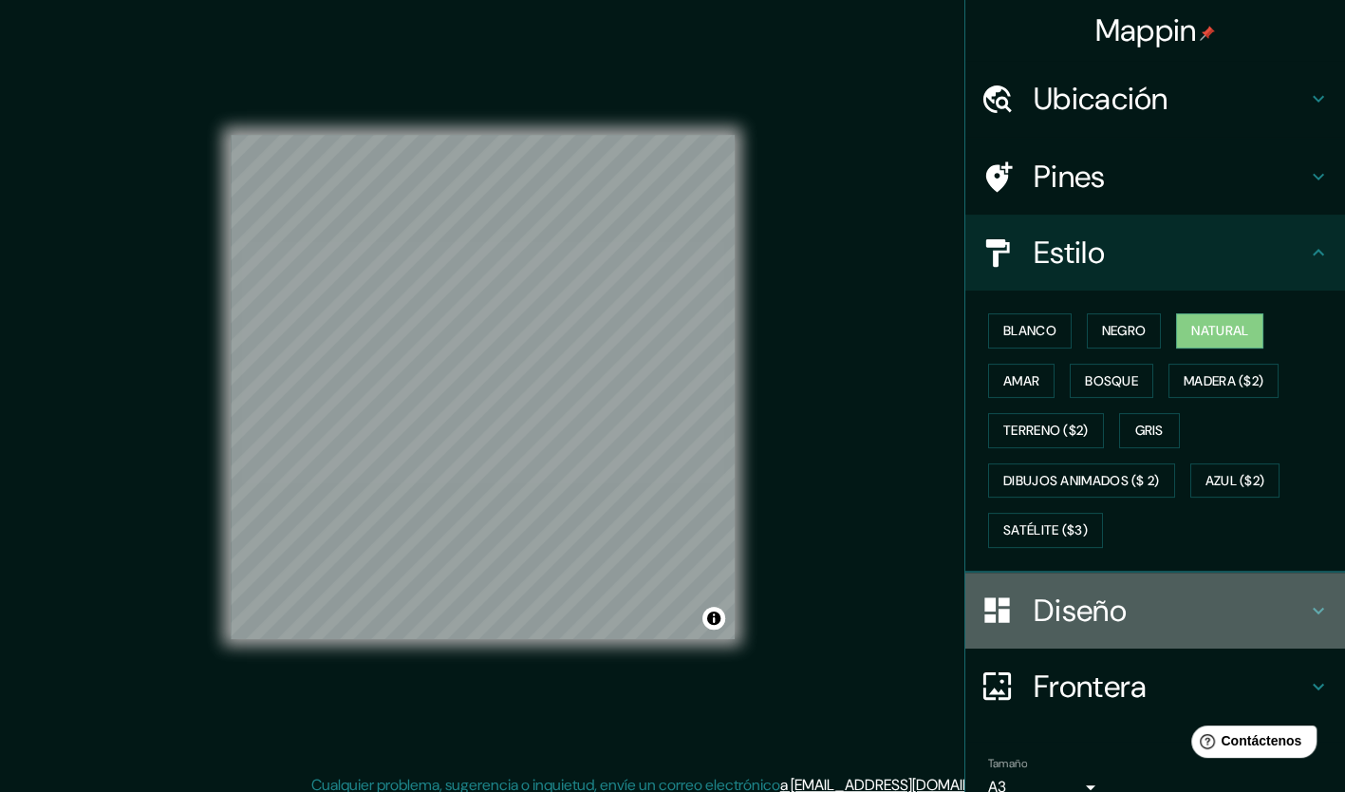
click at [1289, 619] on h4 "Diseño" at bounding box center [1170, 610] width 273 height 38
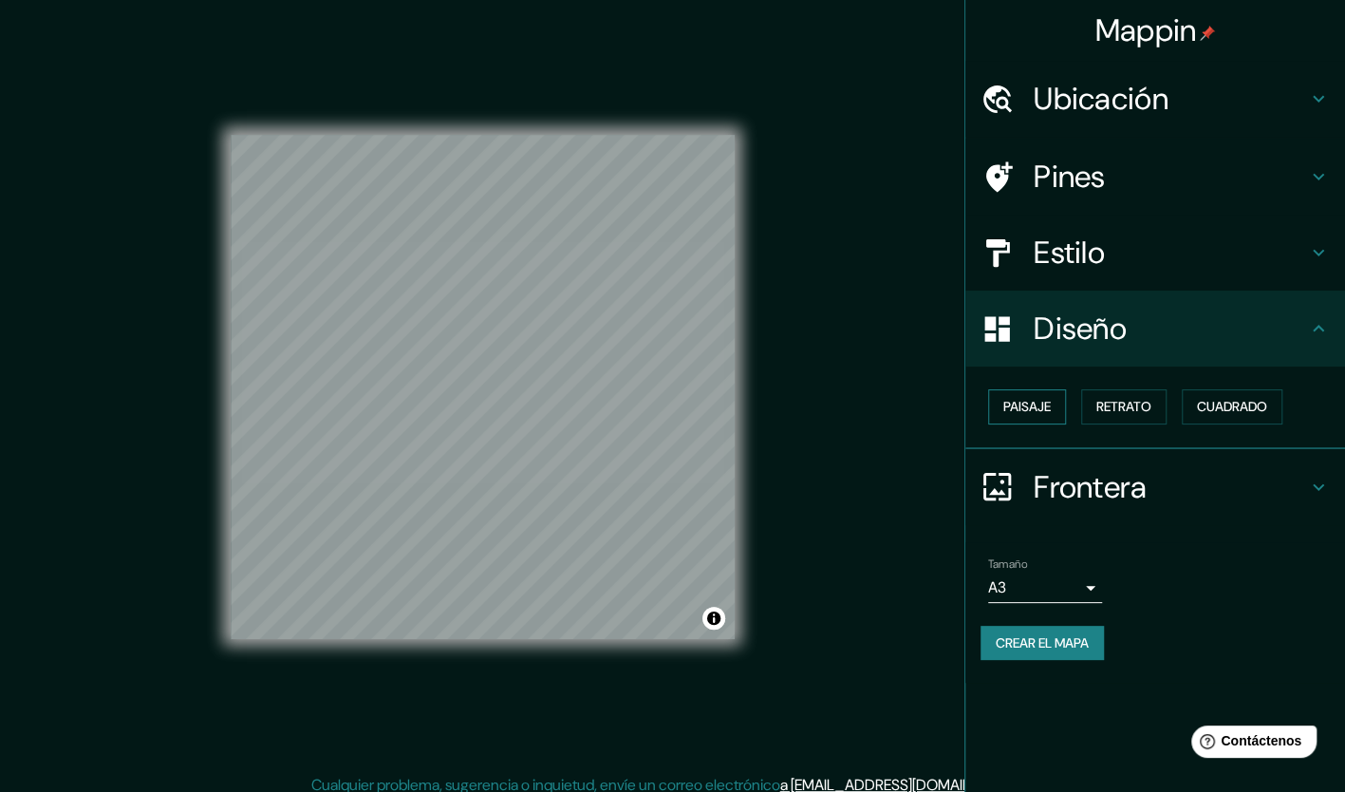
click at [1036, 418] on button "Paisaje" at bounding box center [1027, 406] width 78 height 35
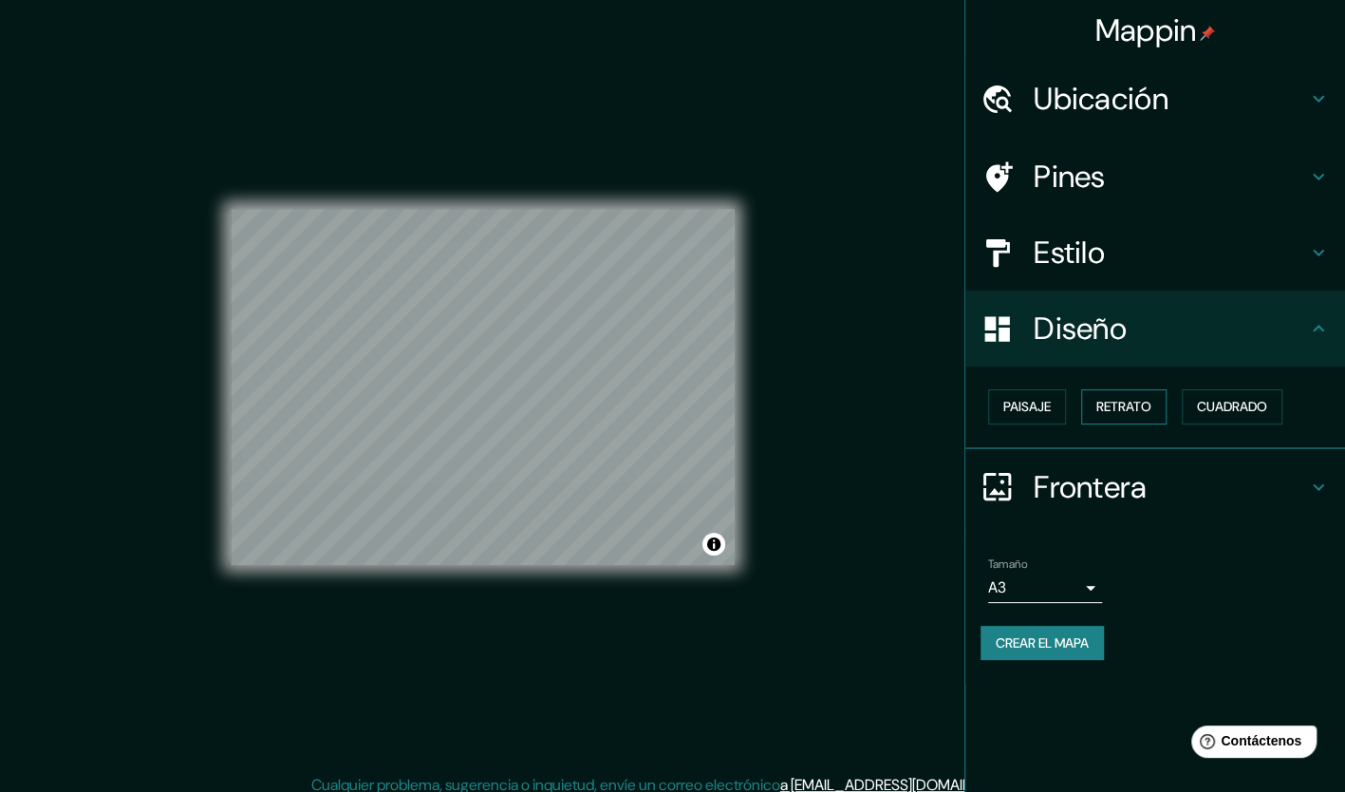
click at [1135, 412] on font "Retrato" at bounding box center [1123, 407] width 55 height 24
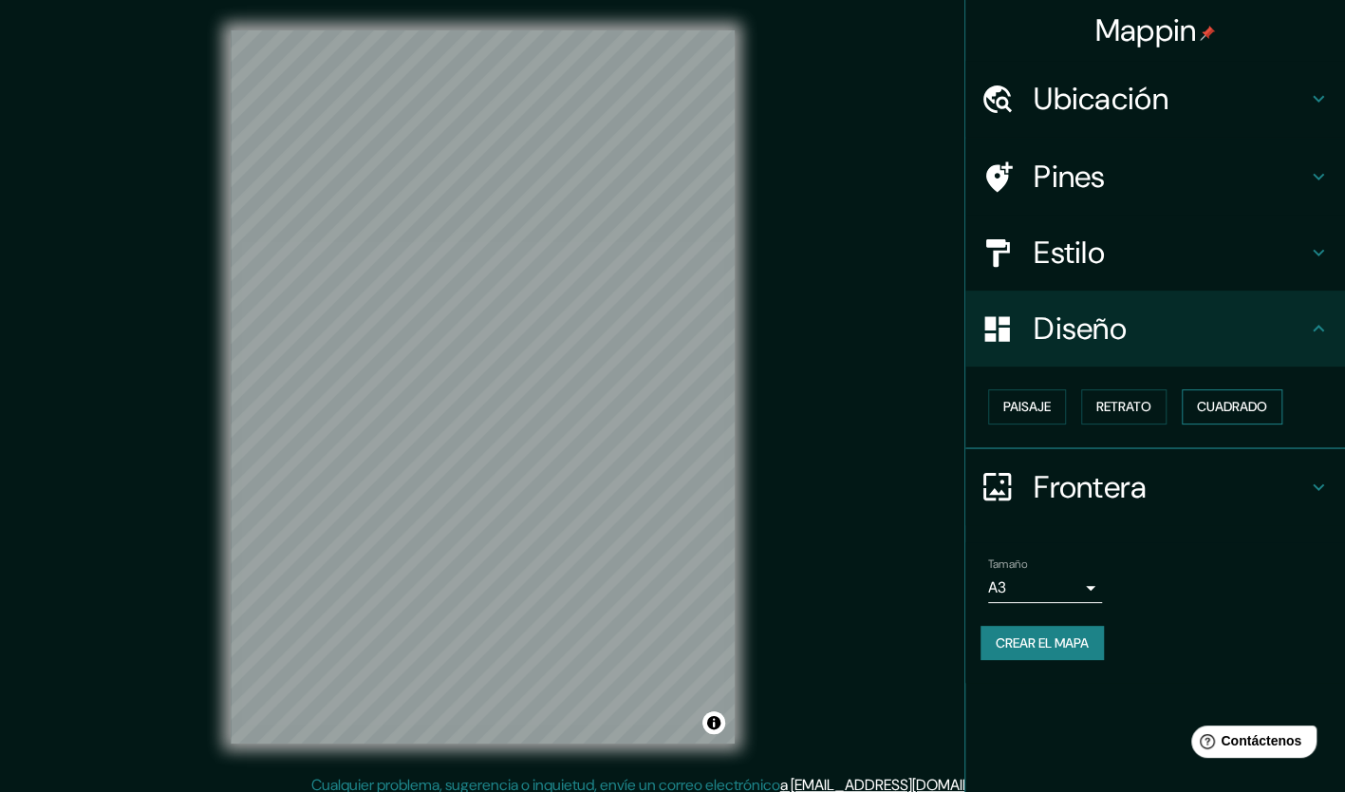
click at [1255, 405] on font "Cuadrado" at bounding box center [1232, 407] width 70 height 24
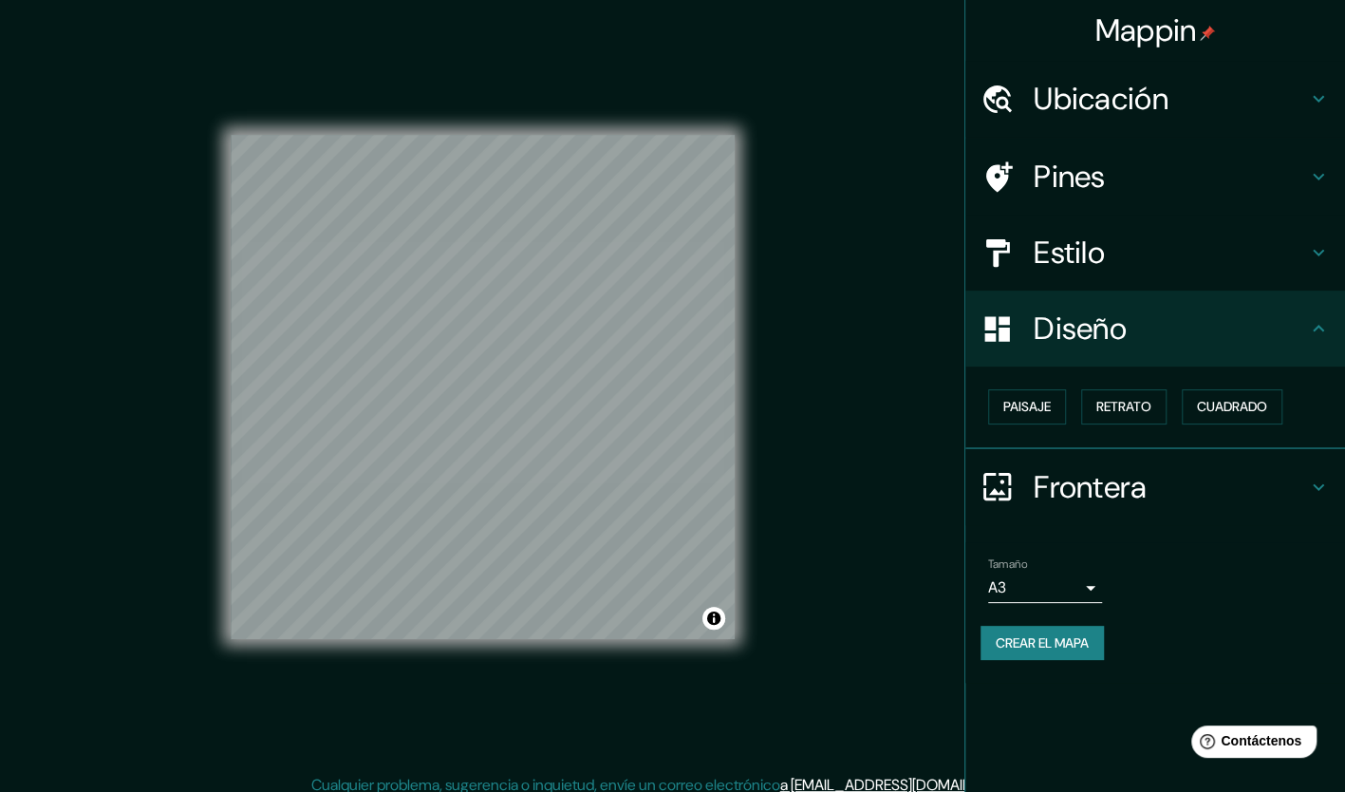
click at [1072, 410] on div "Paisaje Retrato Cuadrado" at bounding box center [1162, 407] width 364 height 50
click at [1050, 405] on font "Paisaje" at bounding box center [1026, 407] width 47 height 24
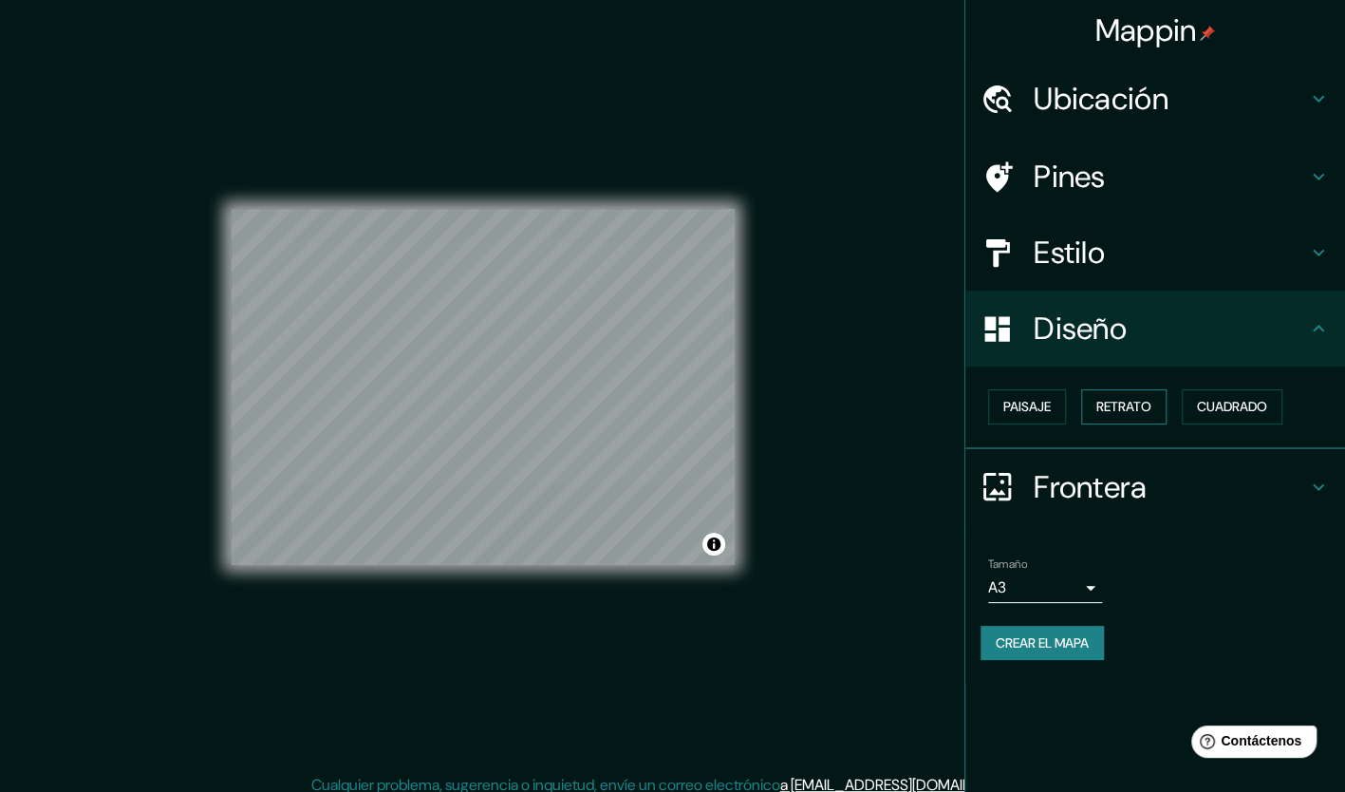
click at [1105, 410] on font "Retrato" at bounding box center [1123, 407] width 55 height 24
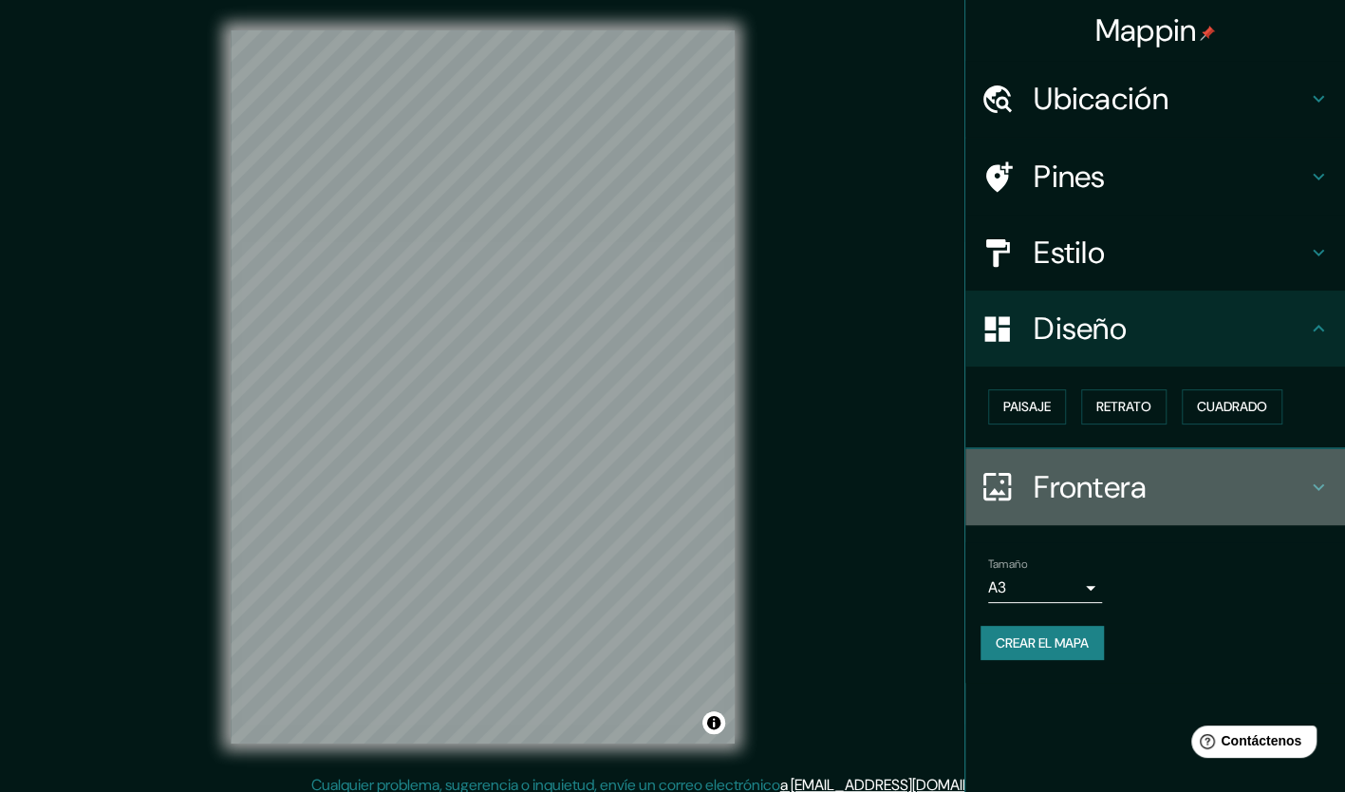
click at [1129, 493] on h4 "Frontera" at bounding box center [1170, 487] width 273 height 38
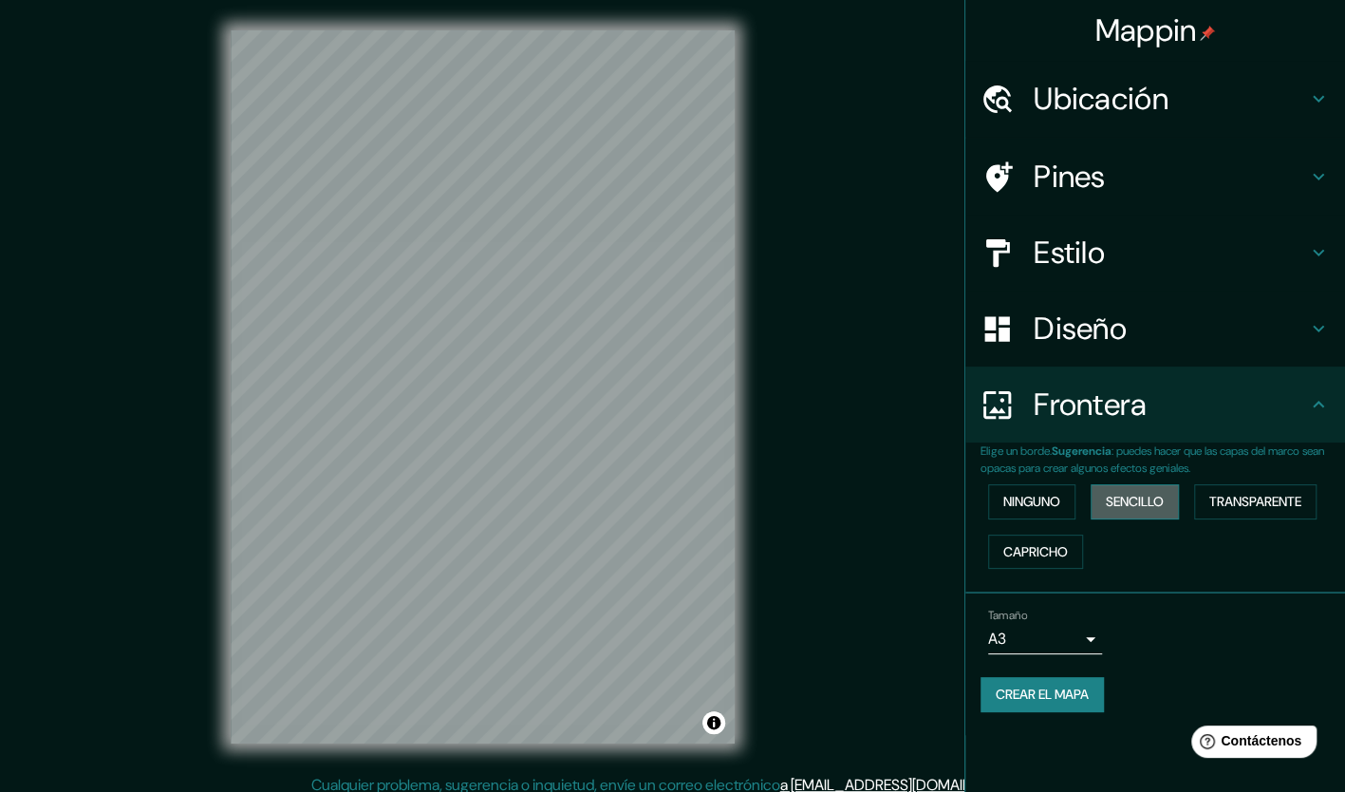
click at [1135, 504] on font "Sencillo" at bounding box center [1135, 502] width 58 height 24
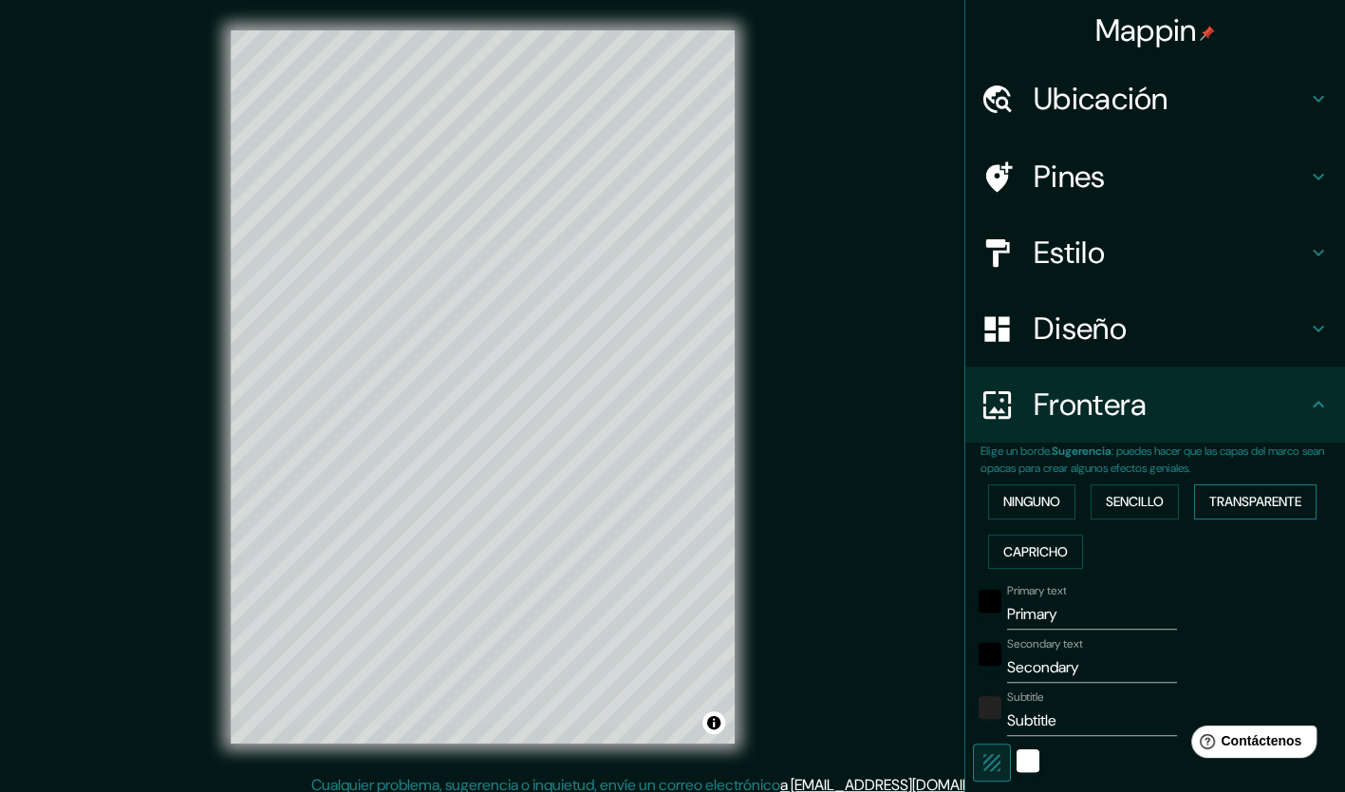
click at [1247, 497] on font "Transparente" at bounding box center [1255, 502] width 92 height 24
click at [1054, 556] on font "Capricho" at bounding box center [1035, 552] width 65 height 24
click at [1003, 510] on font "Ninguno" at bounding box center [1031, 502] width 57 height 24
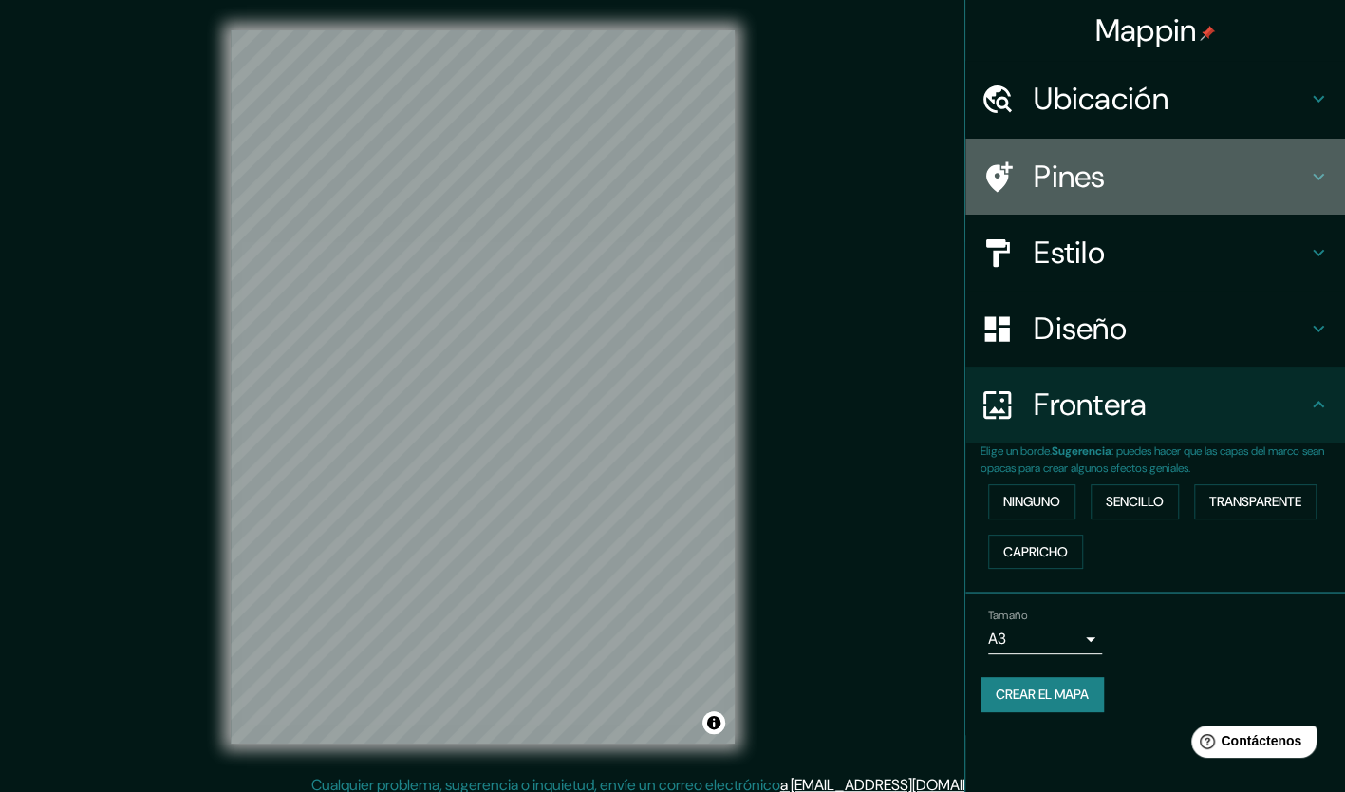
click at [1076, 167] on h4 "Pines" at bounding box center [1170, 177] width 273 height 38
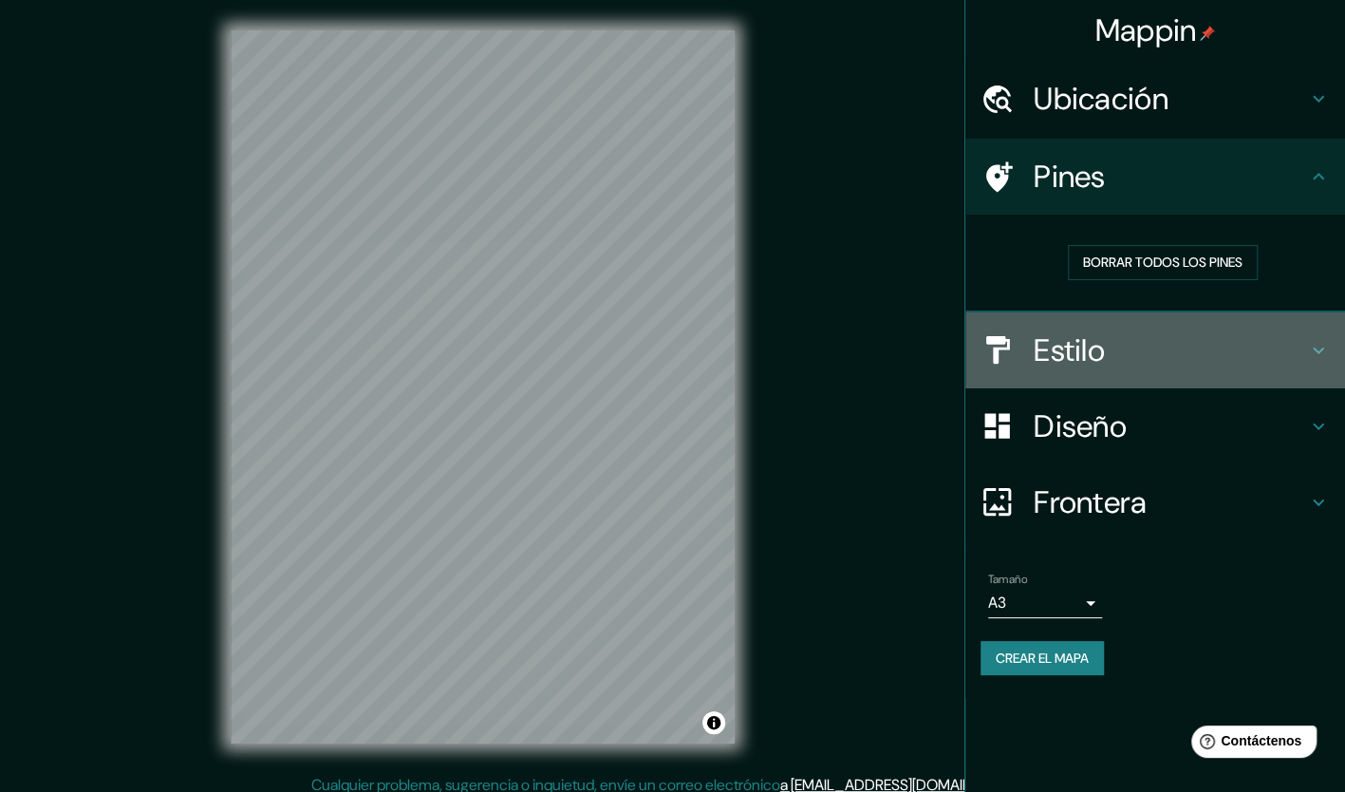
click at [1076, 371] on div "Estilo" at bounding box center [1155, 350] width 380 height 76
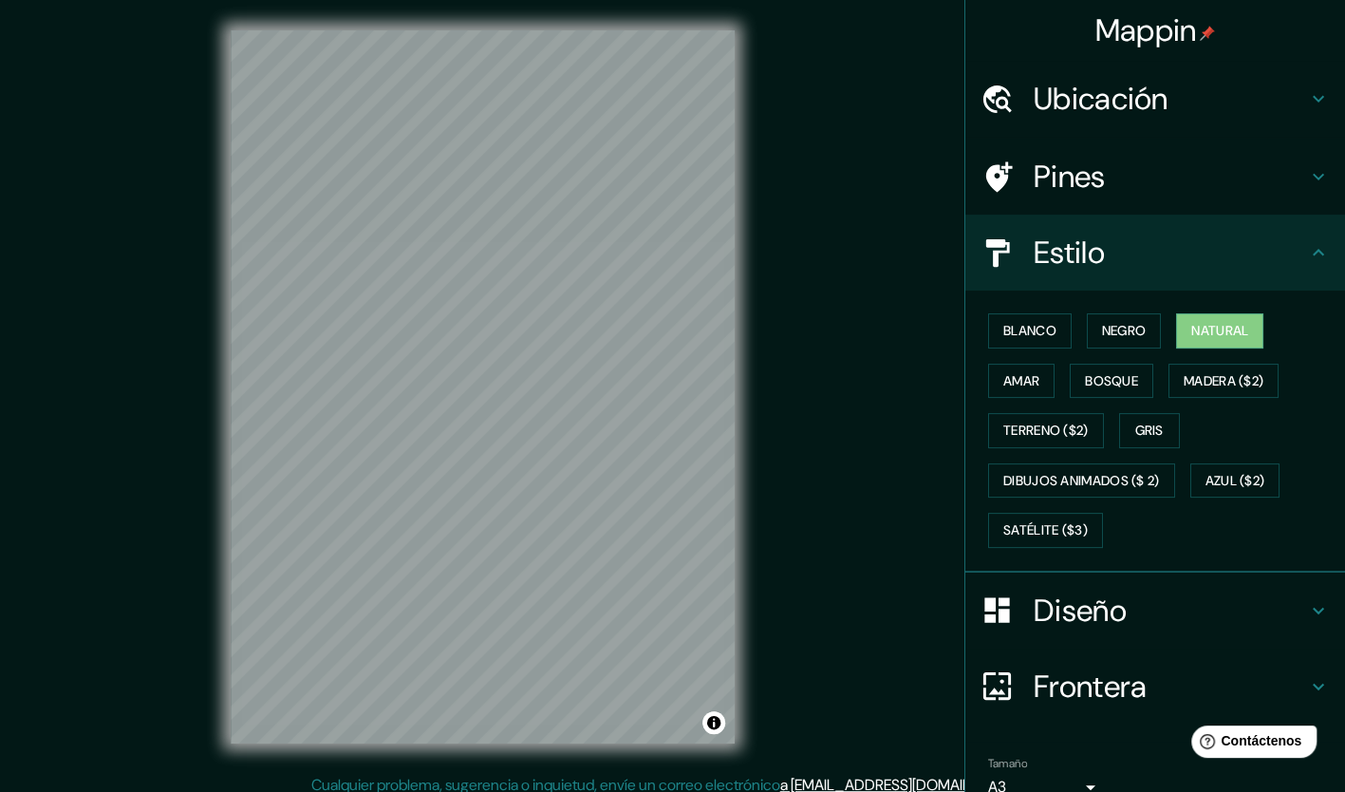
click at [1084, 648] on div "Frontera" at bounding box center [1155, 686] width 380 height 76
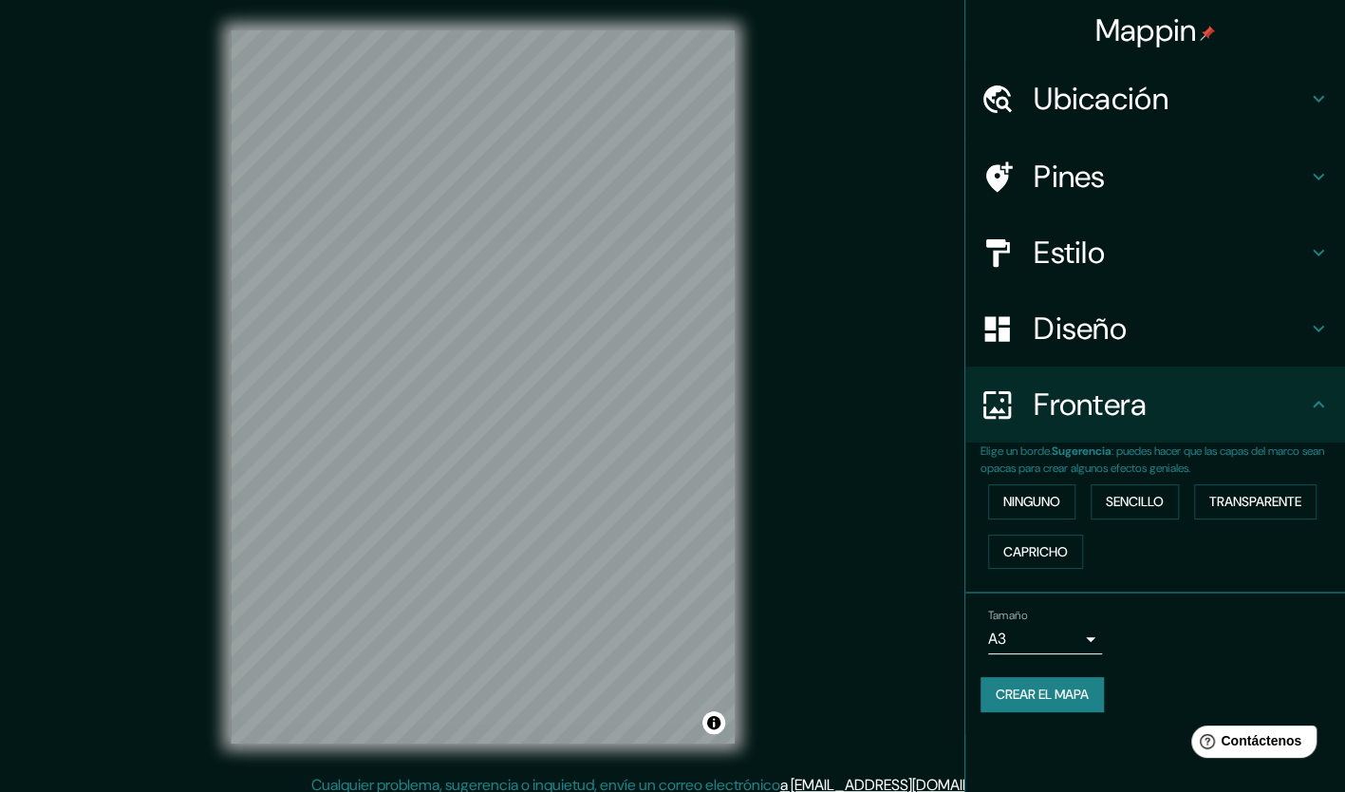
click at [1023, 705] on button "Crear el mapa" at bounding box center [1041, 694] width 123 height 35
click at [1045, 682] on div "Crear el mapa" at bounding box center [1154, 694] width 349 height 35
click at [1052, 706] on div "Crear el mapa" at bounding box center [1154, 694] width 349 height 35
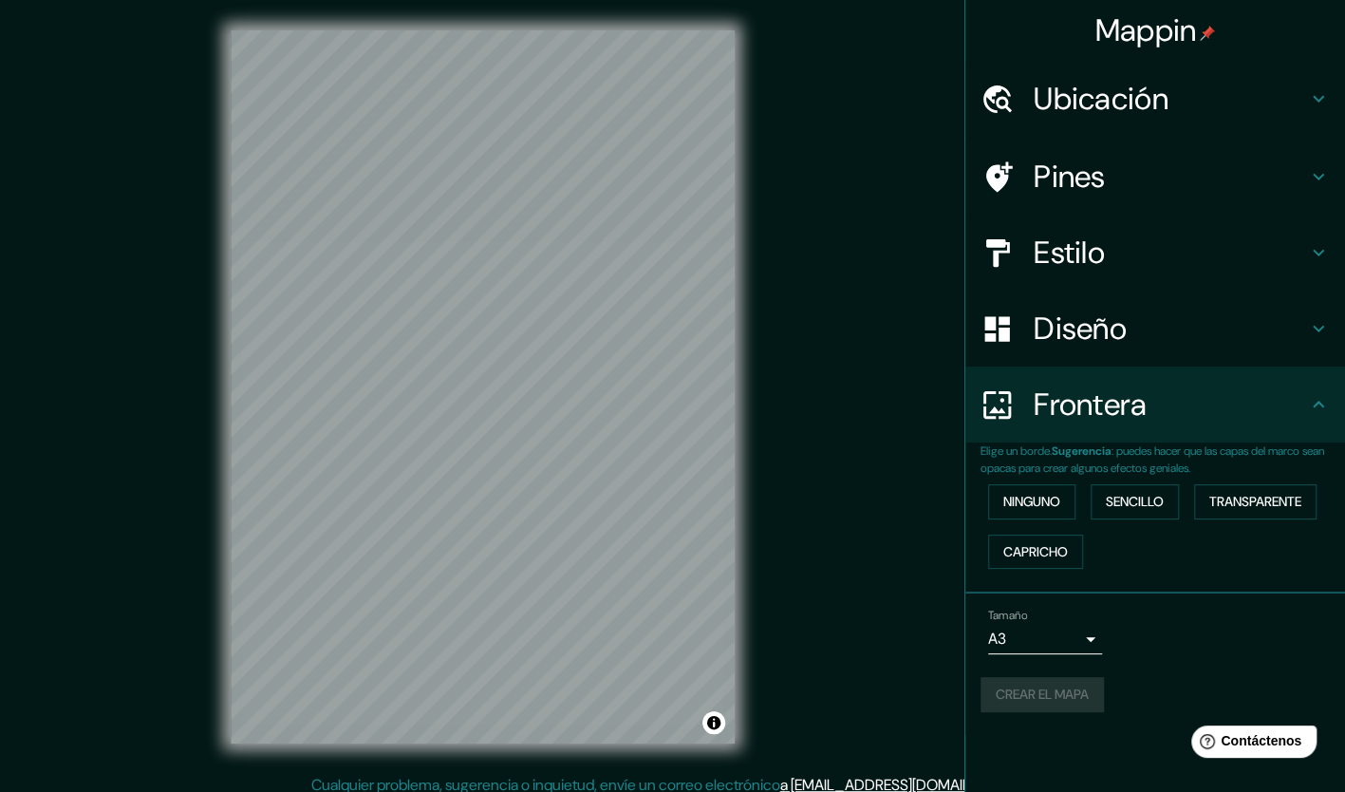
click at [1052, 706] on div "Crear el mapa" at bounding box center [1154, 694] width 349 height 35
drag, startPoint x: 1052, startPoint y: 706, endPoint x: 1046, endPoint y: 694, distance: 13.6
click at [1047, 696] on div "Crear el mapa" at bounding box center [1154, 694] width 349 height 35
click at [1046, 694] on div "Crear el mapa" at bounding box center [1154, 694] width 349 height 35
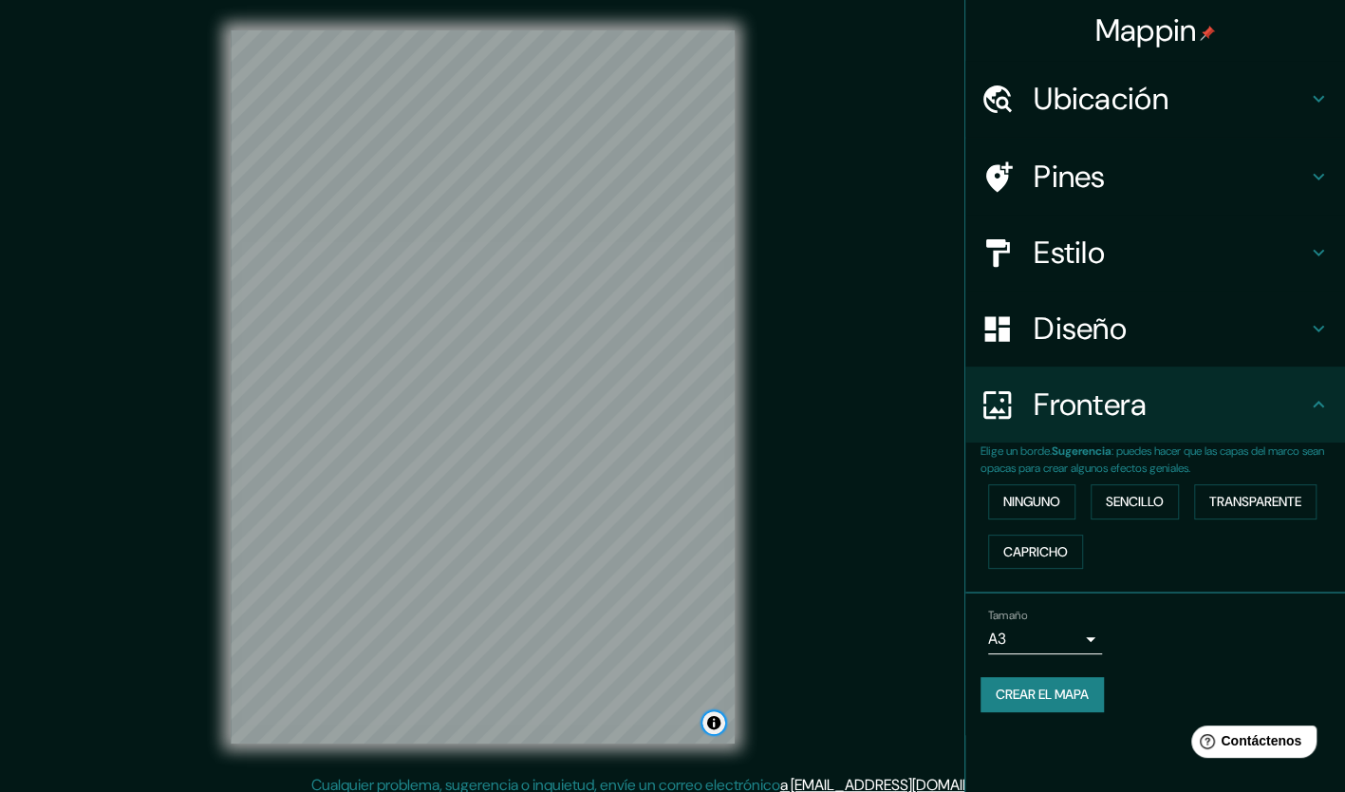
click at [716, 726] on button "Alternar atribución" at bounding box center [713, 722] width 23 height 23
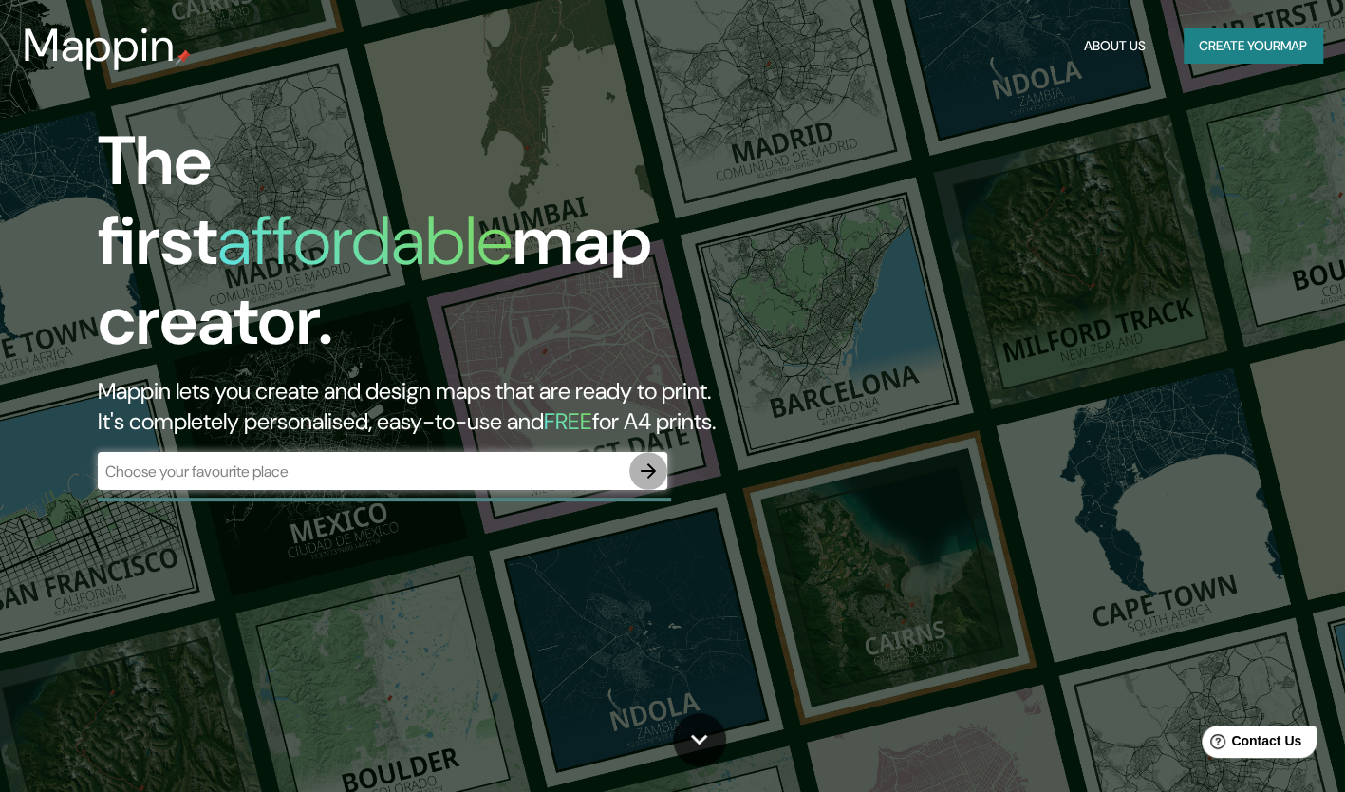
click at [642, 459] on icon "button" at bounding box center [648, 470] width 23 height 23
